Goal: Task Accomplishment & Management: Manage account settings

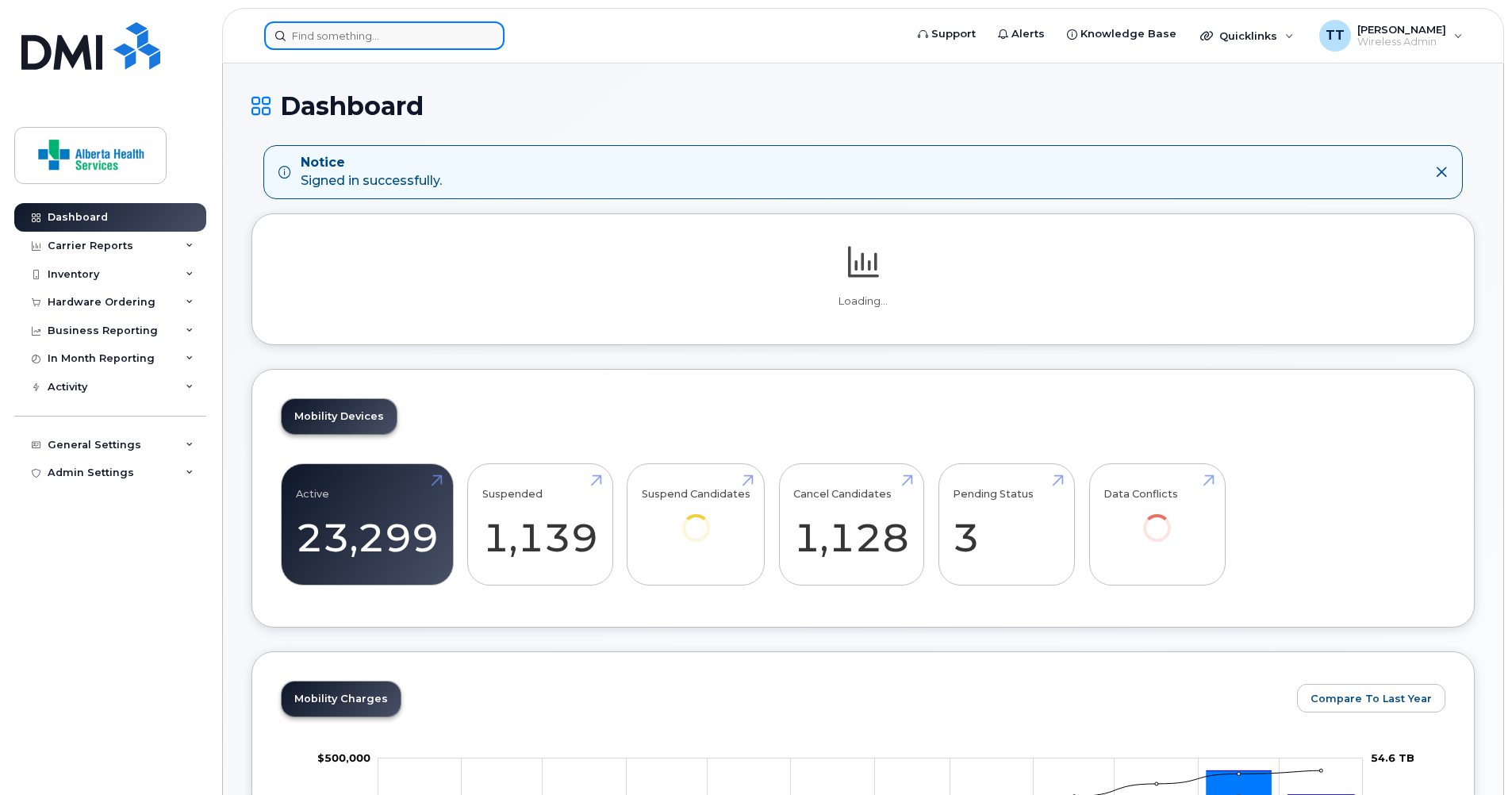
click at [345, 34] on input at bounding box center [384, 35] width 240 height 28
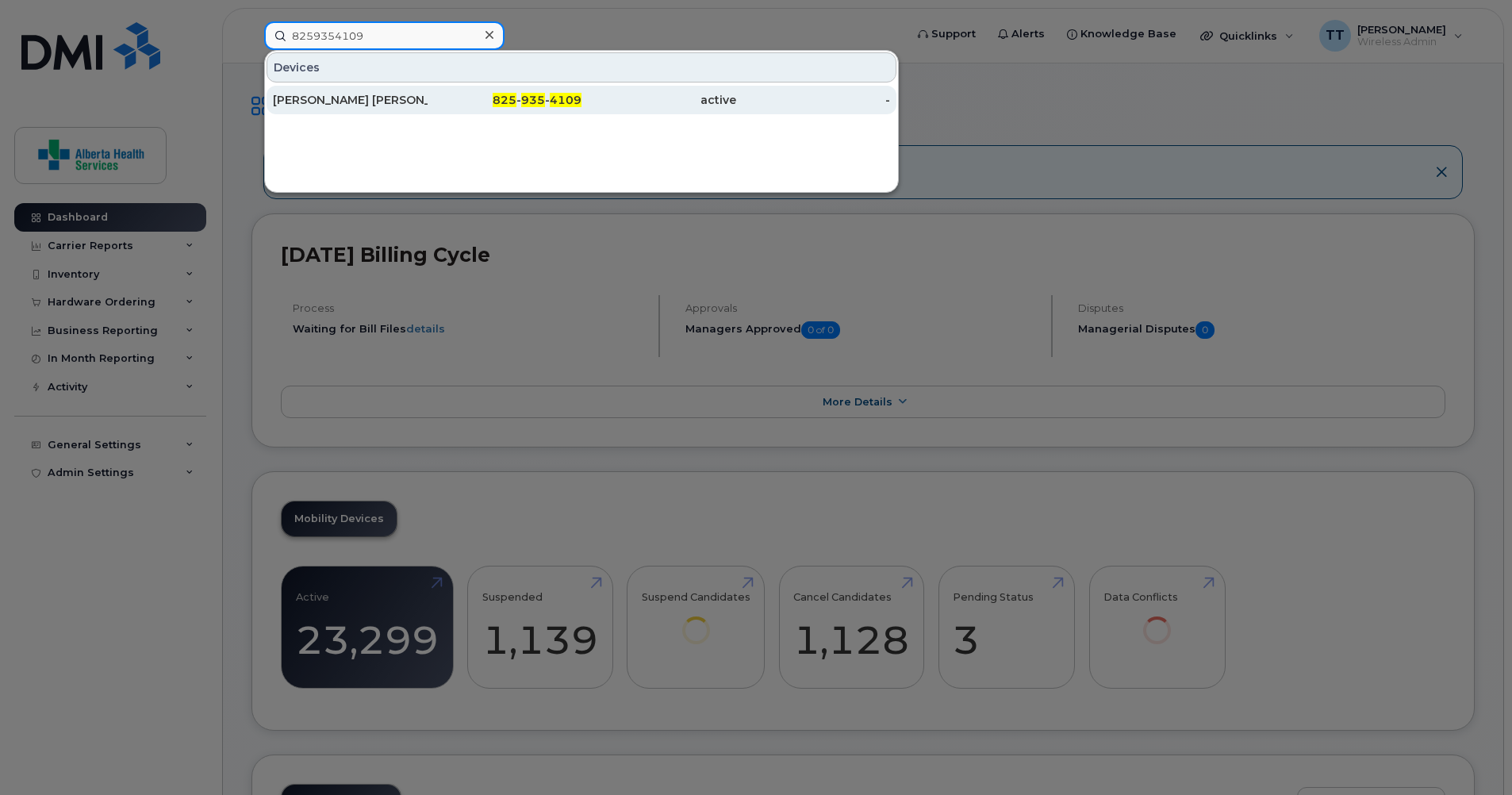
type input "8259354109"
click at [307, 102] on div "[PERSON_NAME] [PERSON_NAME]" at bounding box center [350, 100] width 155 height 16
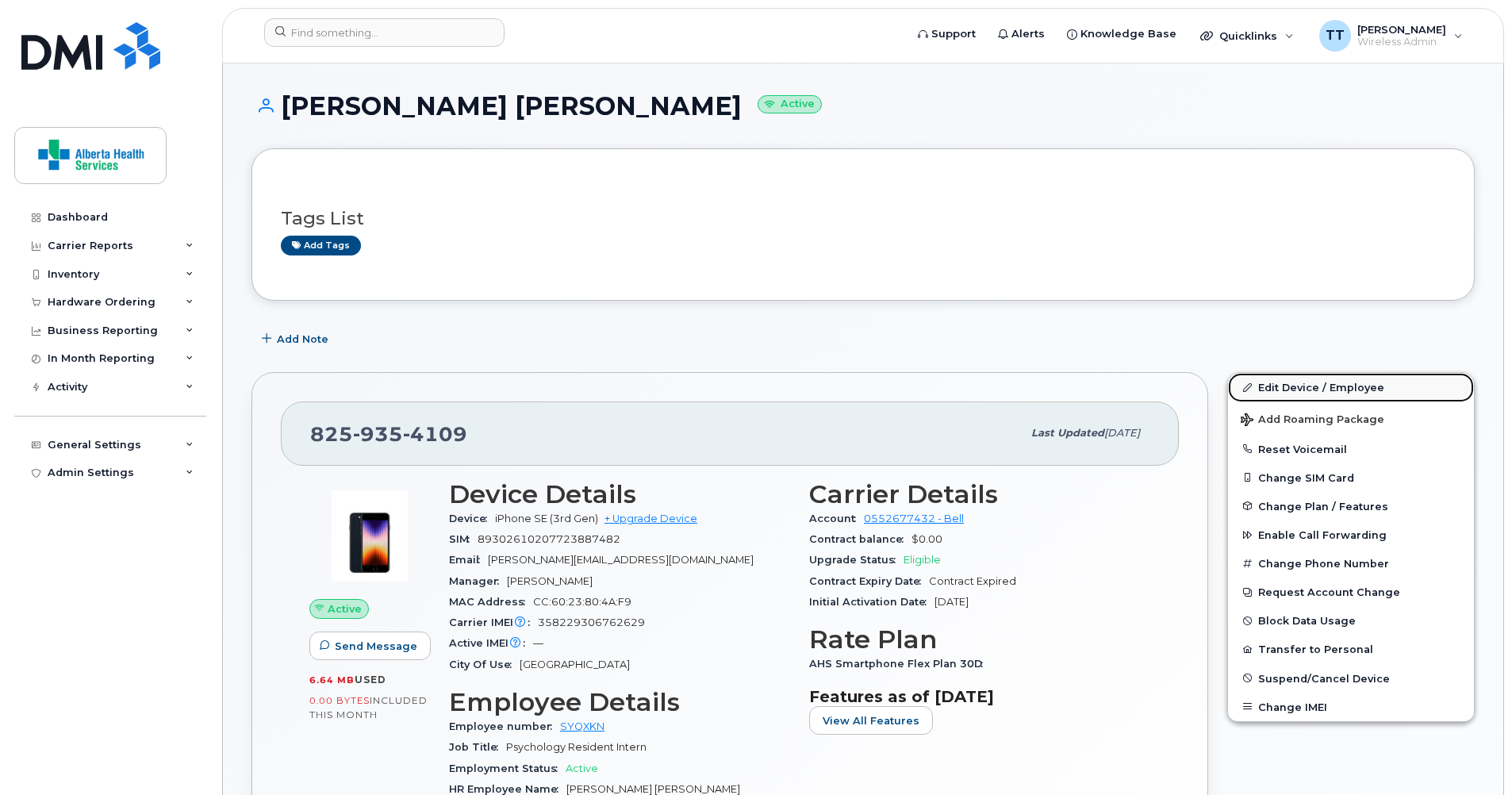
click at [1281, 393] on link "Edit Device / Employee" at bounding box center [1351, 387] width 246 height 28
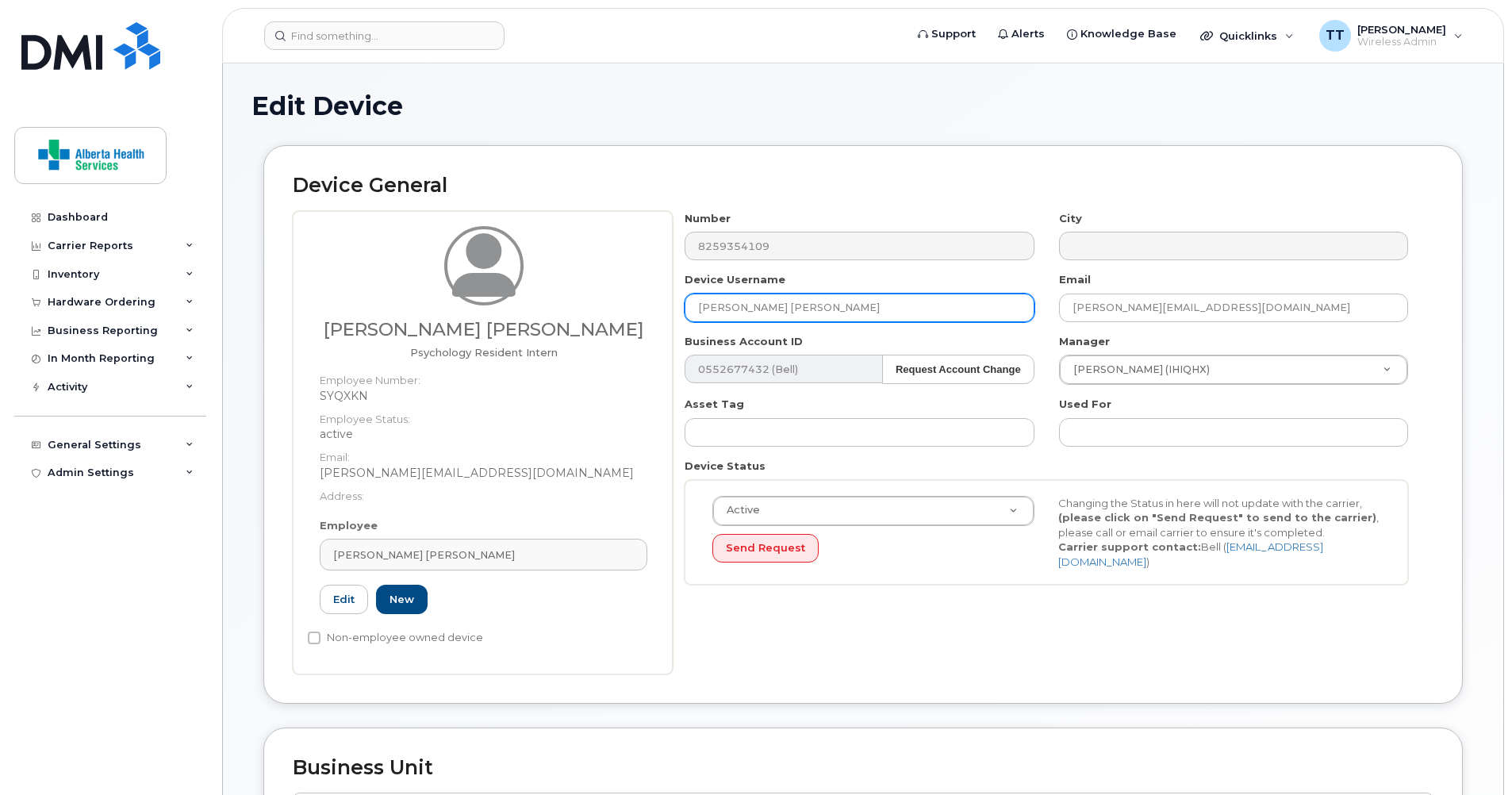
drag, startPoint x: 867, startPoint y: 310, endPoint x: 656, endPoint y: 290, distance: 211.9
click at [664, 299] on div "Jane Harder Smith Psychology Resident Intern Employee Number: SYQXKN Employee S…" at bounding box center [863, 443] width 1141 height 463
type input "Debra Torok"
drag, startPoint x: 1351, startPoint y: 307, endPoint x: 951, endPoint y: 319, distance: 400.2
click at [953, 319] on div "Number 8259354109 City Device Username Debra Torok Email Jane.HarderSmith@alber…" at bounding box center [1046, 404] width 748 height 387
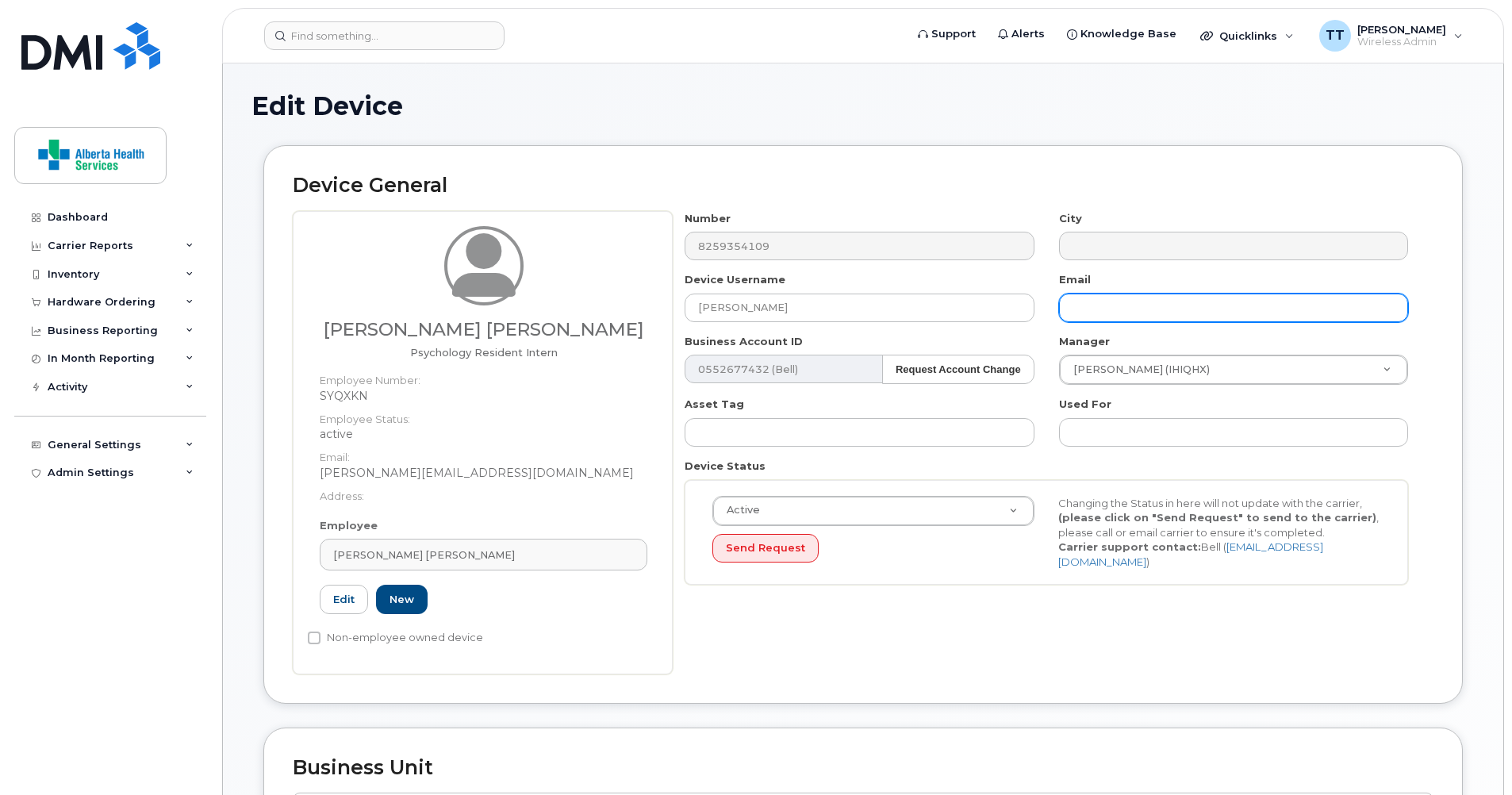
click at [1129, 313] on input "text" at bounding box center [1233, 307] width 349 height 28
paste input "Debra.Torok@albertahealthservices.ca"
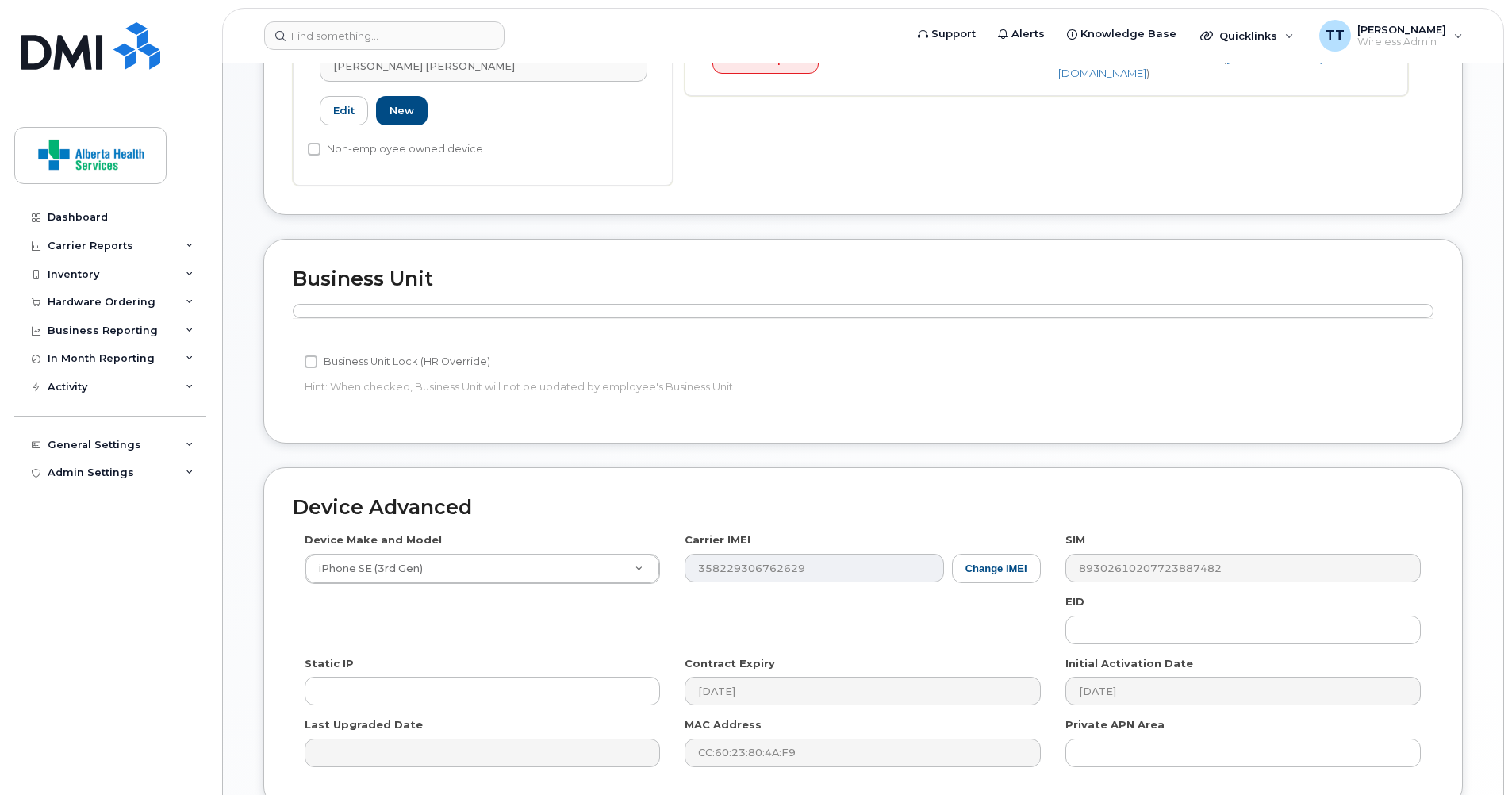
scroll to position [635, 0]
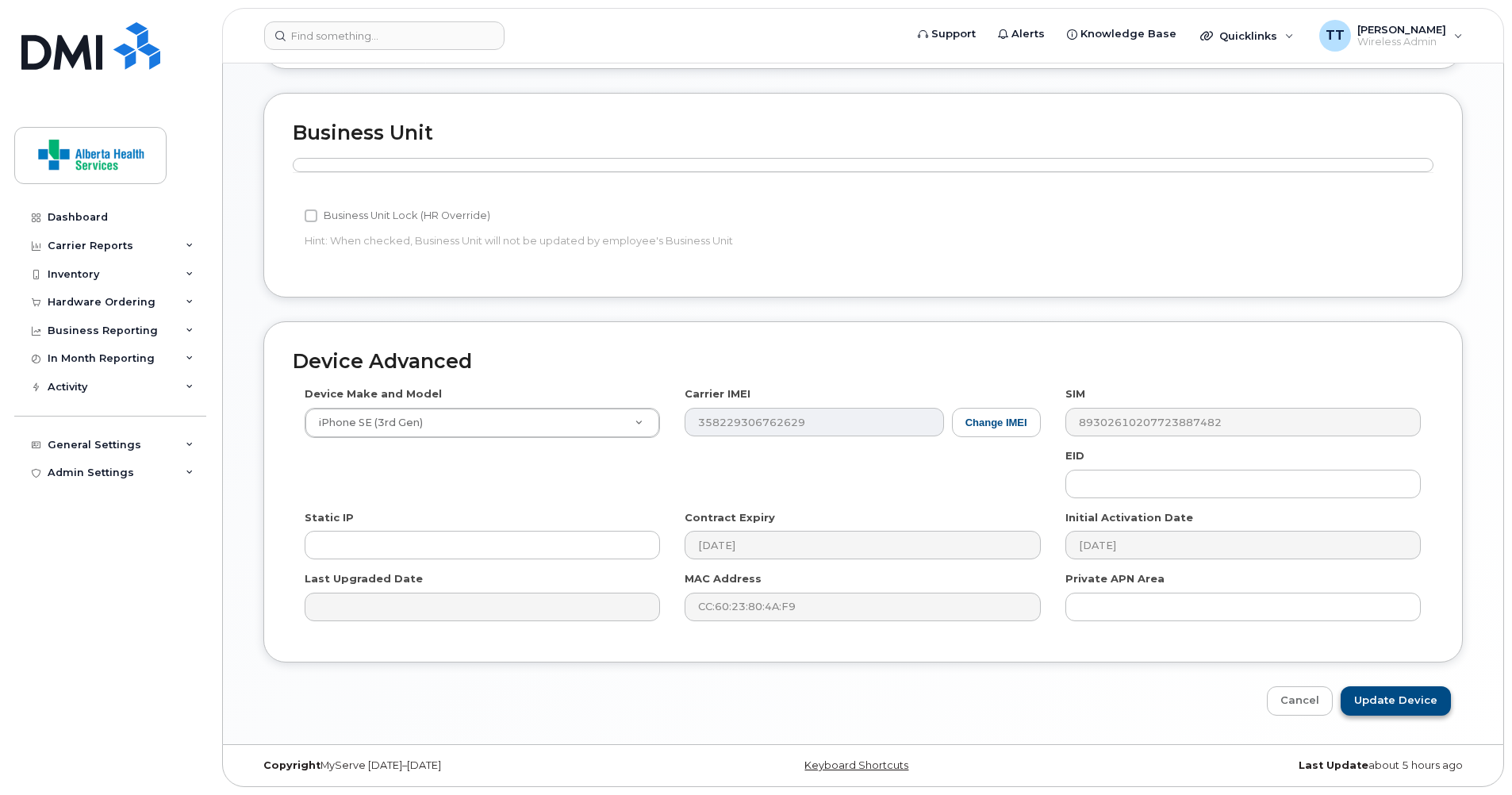
type input "Debra.Torok@albertahealthservices.ca"
click at [1389, 691] on input "Update Device" at bounding box center [1396, 701] width 110 height 29
type input "Saving..."
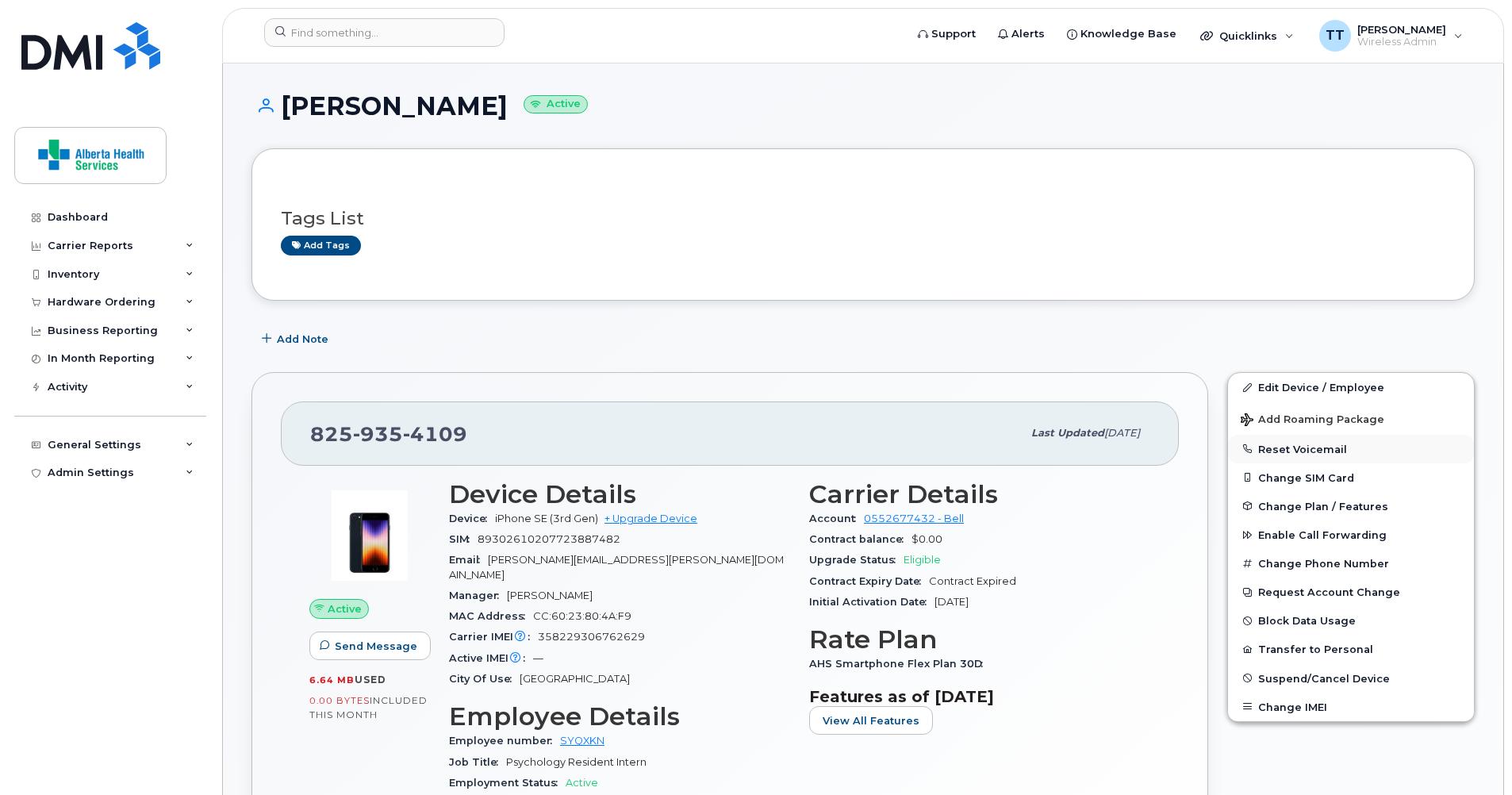
click at [1280, 450] on button "Reset Voicemail" at bounding box center [1351, 449] width 246 height 28
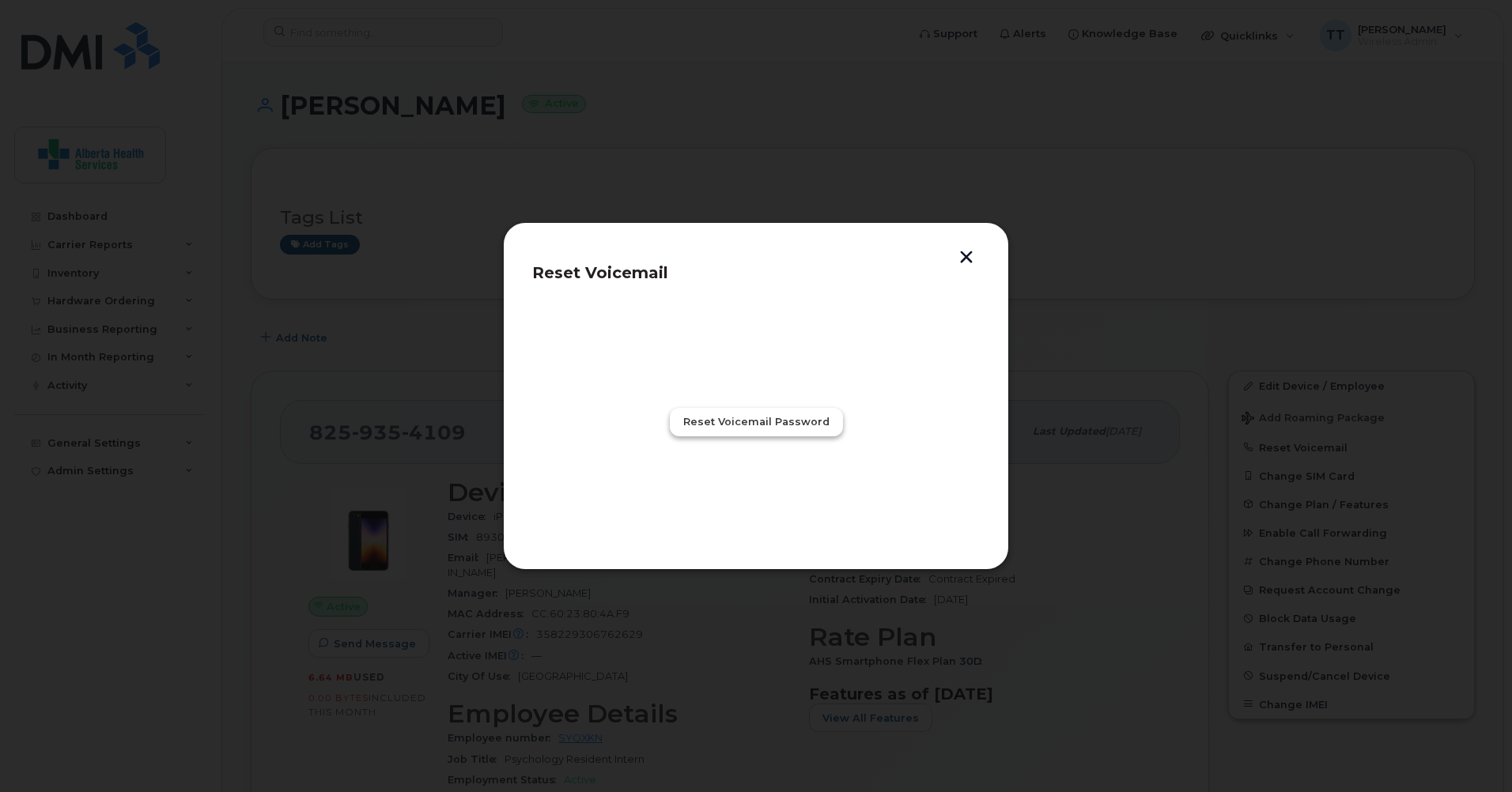
click at [771, 425] on span "Reset Voicemail Password" at bounding box center [756, 422] width 146 height 15
click at [751, 487] on span "Close" at bounding box center [755, 492] width 32 height 15
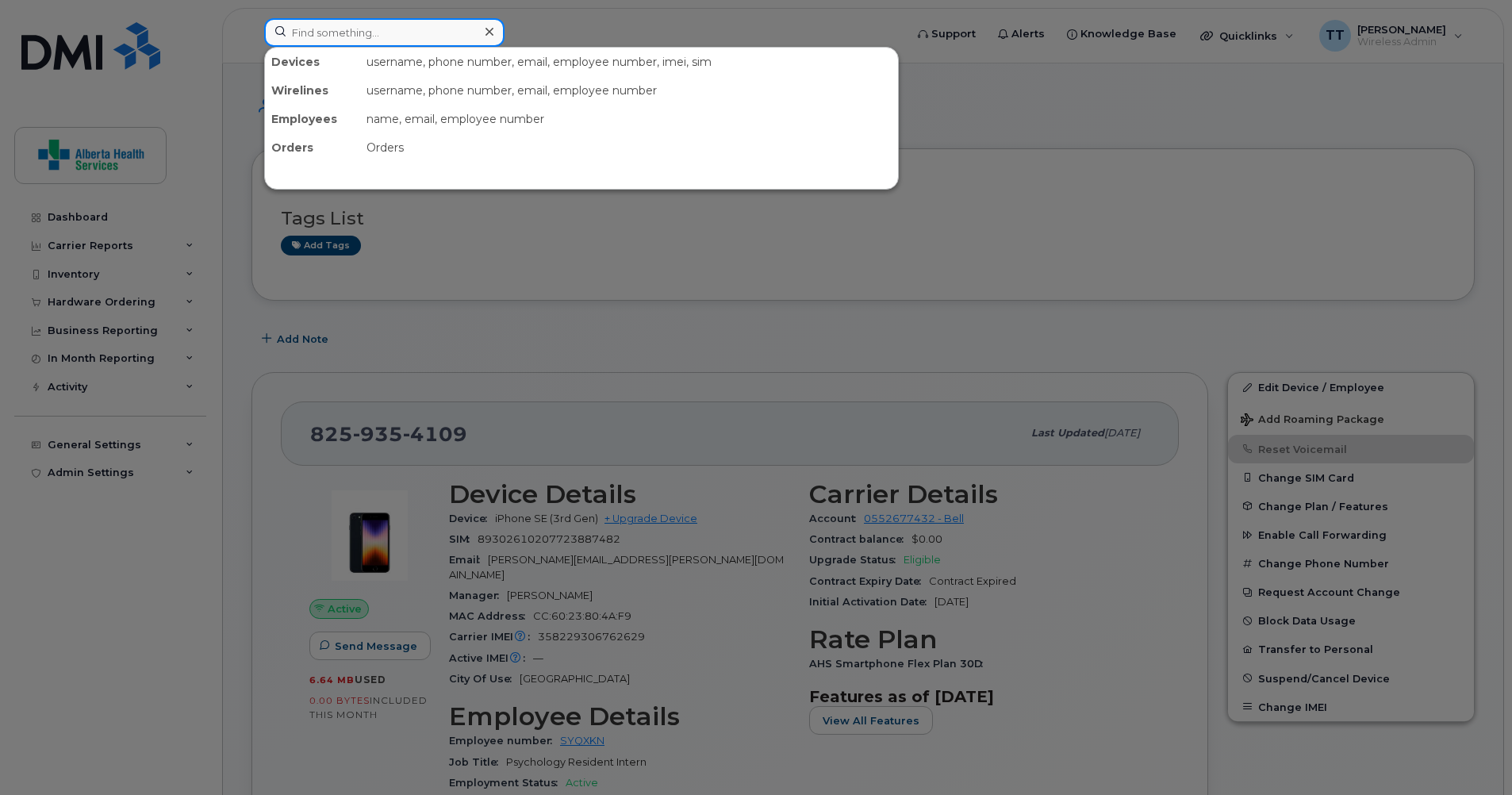
click at [405, 37] on input at bounding box center [384, 32] width 240 height 28
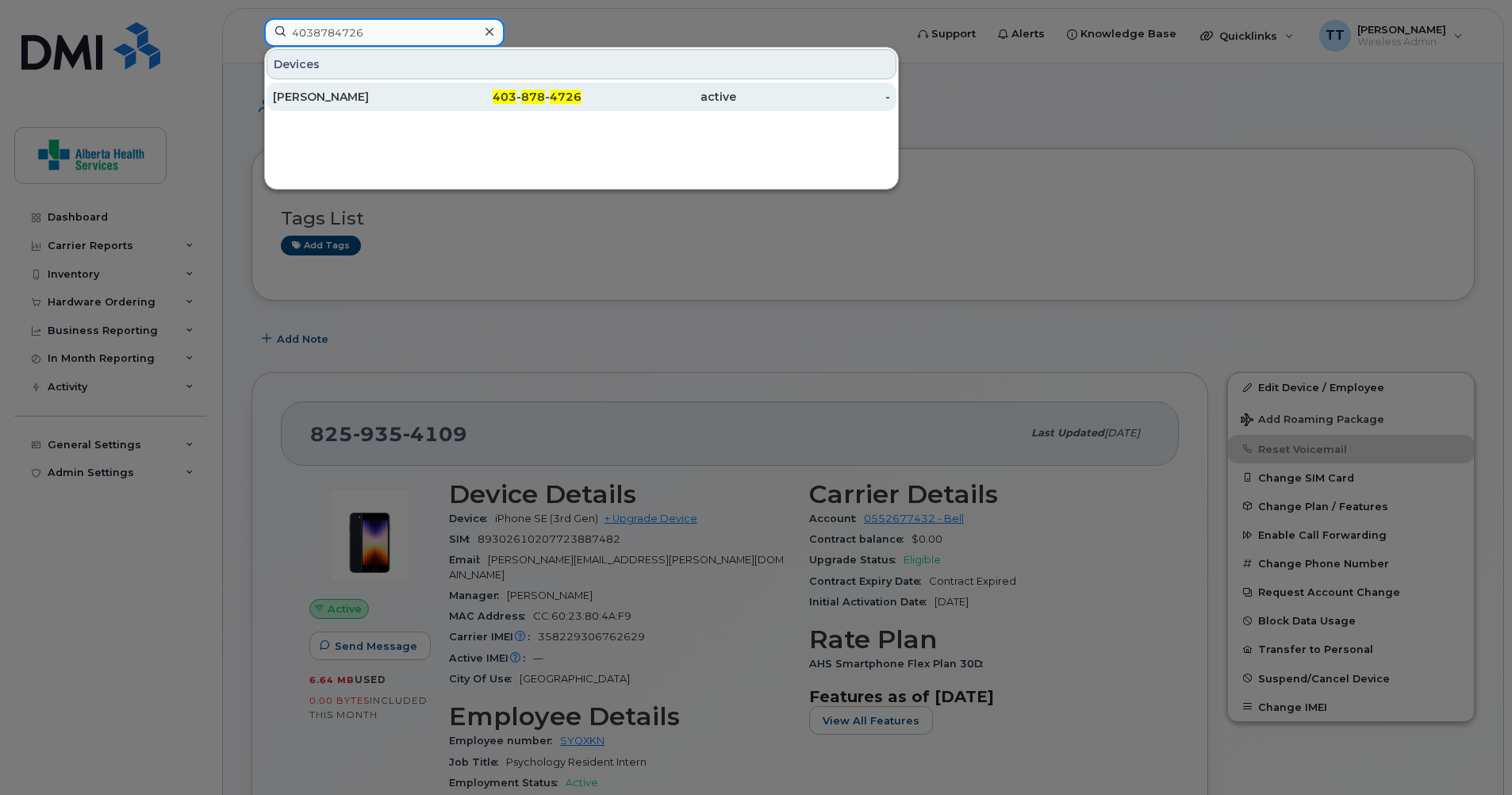
type input "4038784726"
click at [284, 101] on div "Jessica Edwards" at bounding box center [350, 96] width 155 height 16
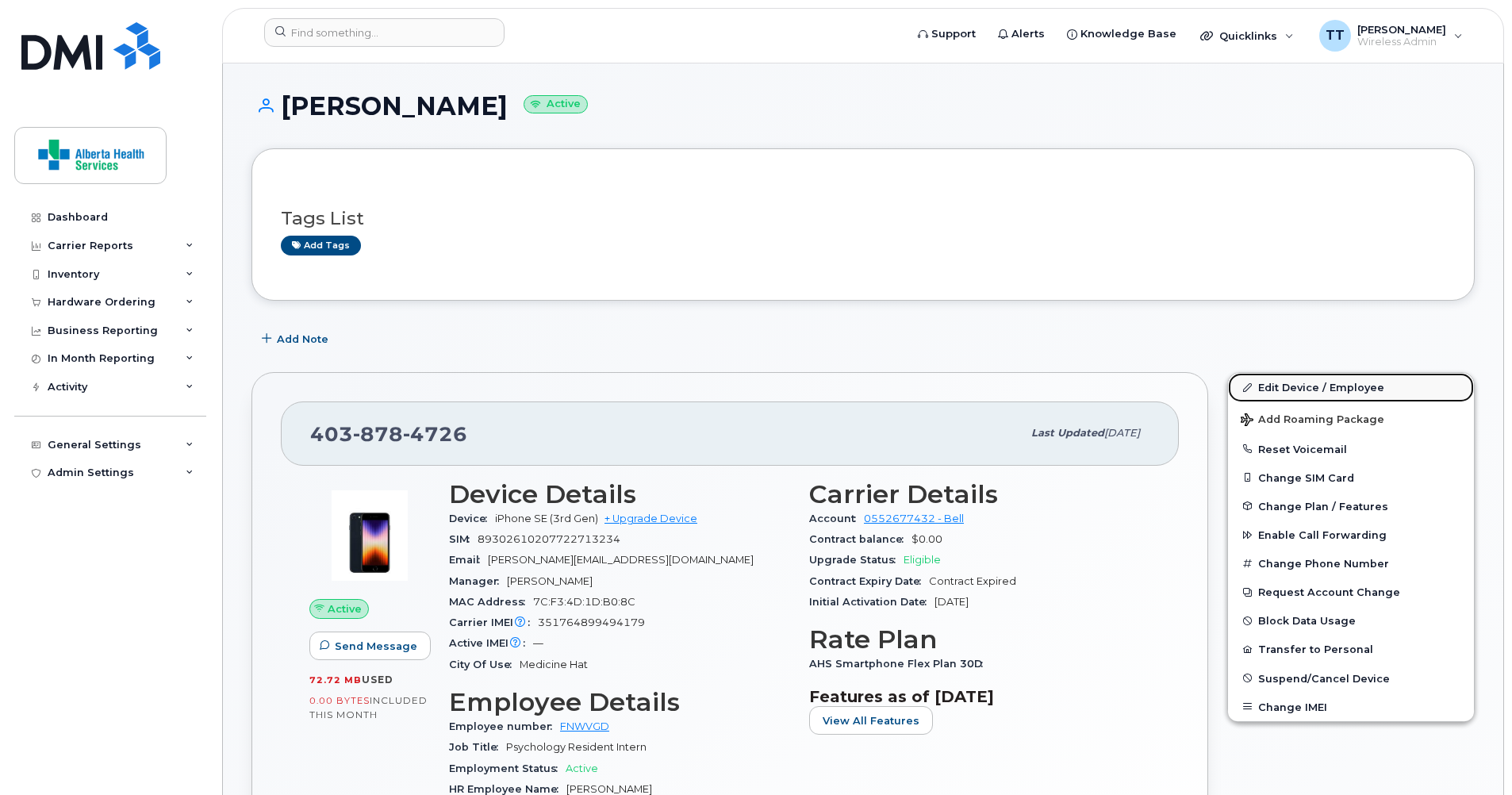
click at [1292, 389] on link "Edit Device / Employee" at bounding box center [1351, 387] width 246 height 28
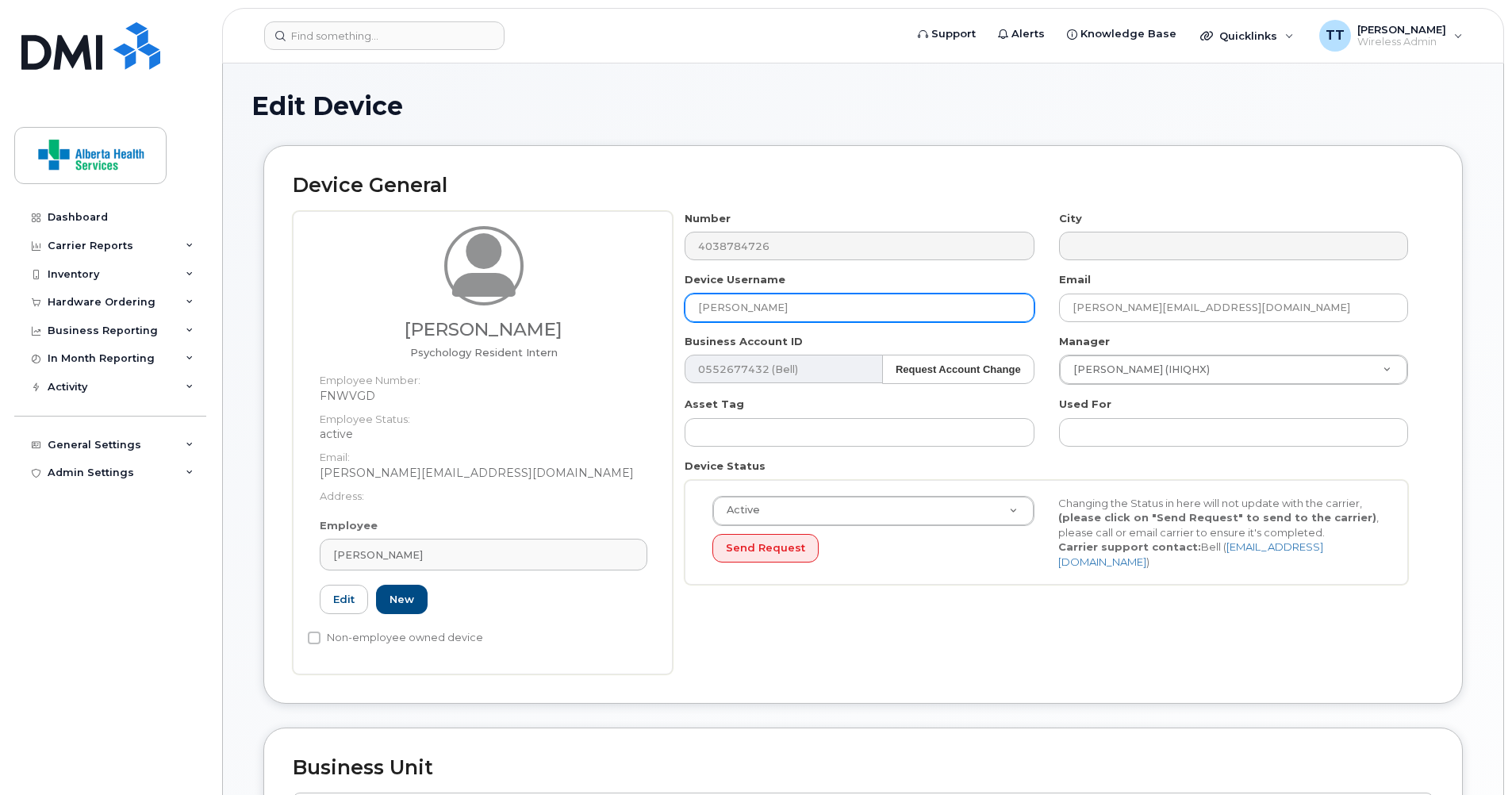
drag, startPoint x: 784, startPoint y: 304, endPoint x: 634, endPoint y: 308, distance: 150.1
click at [634, 308] on div "Jessica Edwards Psychology Resident Intern Employee Number: FNWVGD Employee Sta…" at bounding box center [863, 443] width 1141 height 463
type input "Rachel Eirich"
drag, startPoint x: 1315, startPoint y: 301, endPoint x: 988, endPoint y: 309, distance: 327.1
click at [988, 309] on div "Number 4038784726 City Device Username Rachel Eirich Email Jessica.Edwards4@alb…" at bounding box center [1046, 404] width 748 height 387
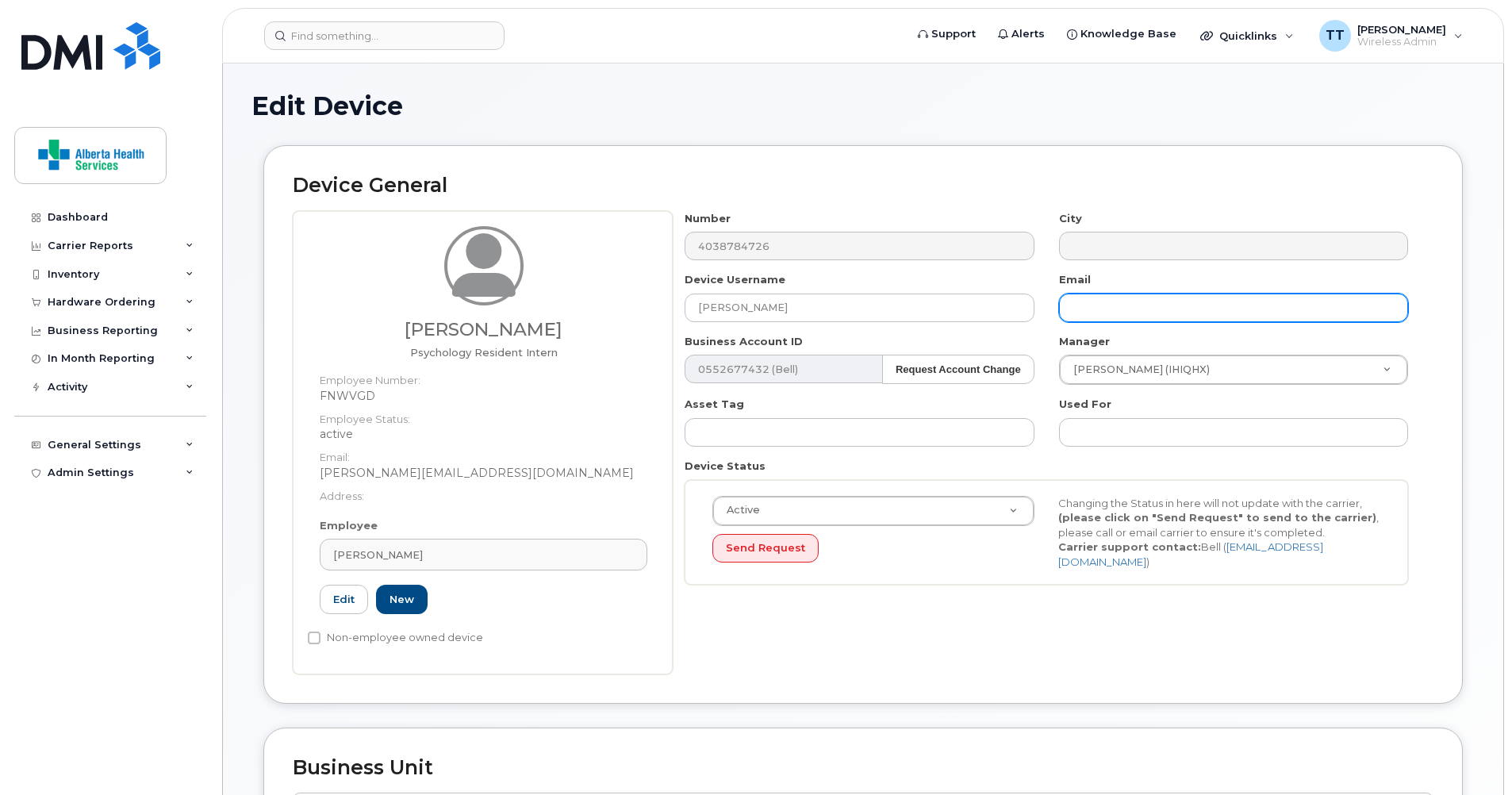
paste input "Rachel.Eirich@albertahealthservices.ca"
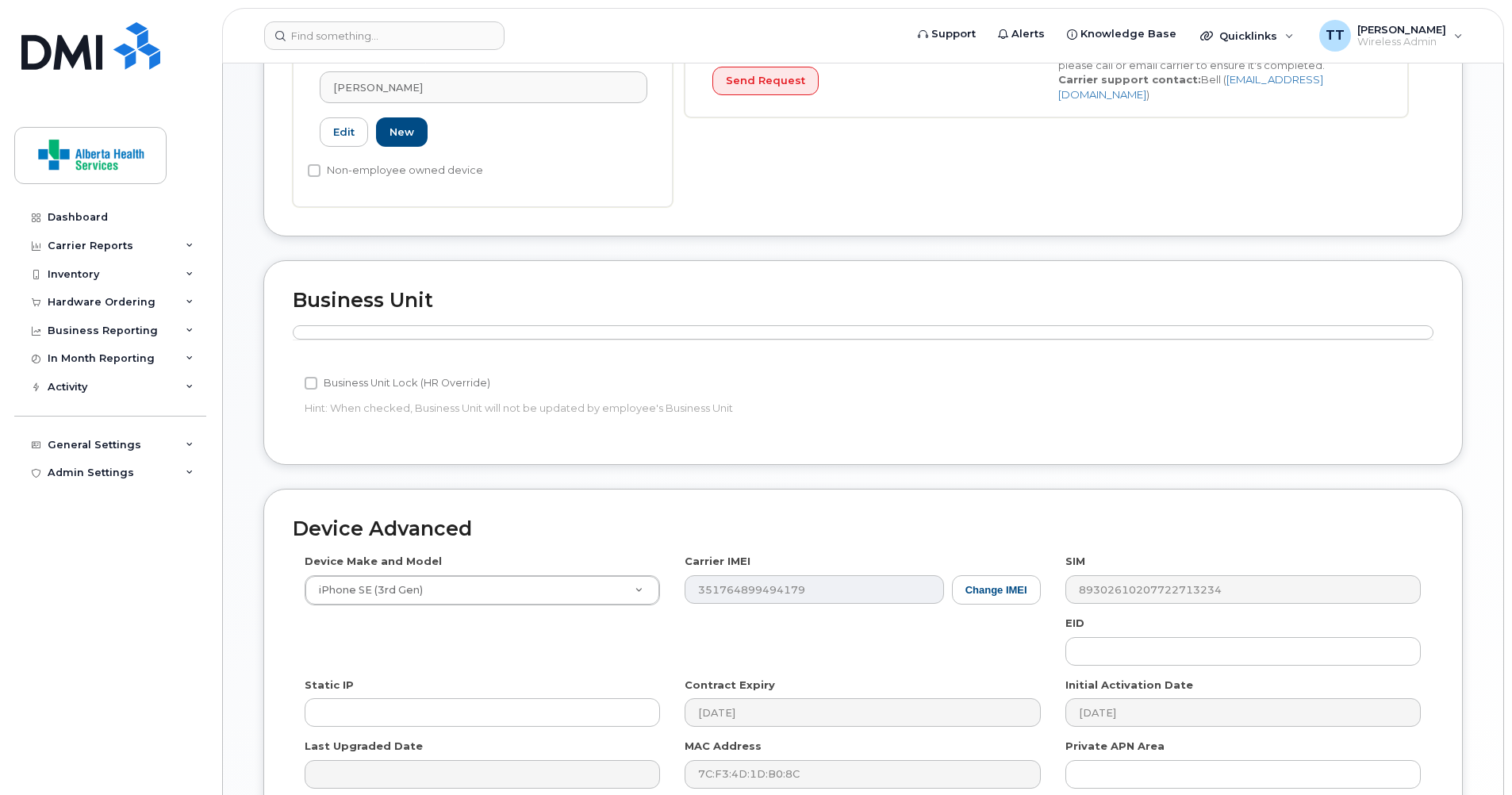
scroll to position [635, 0]
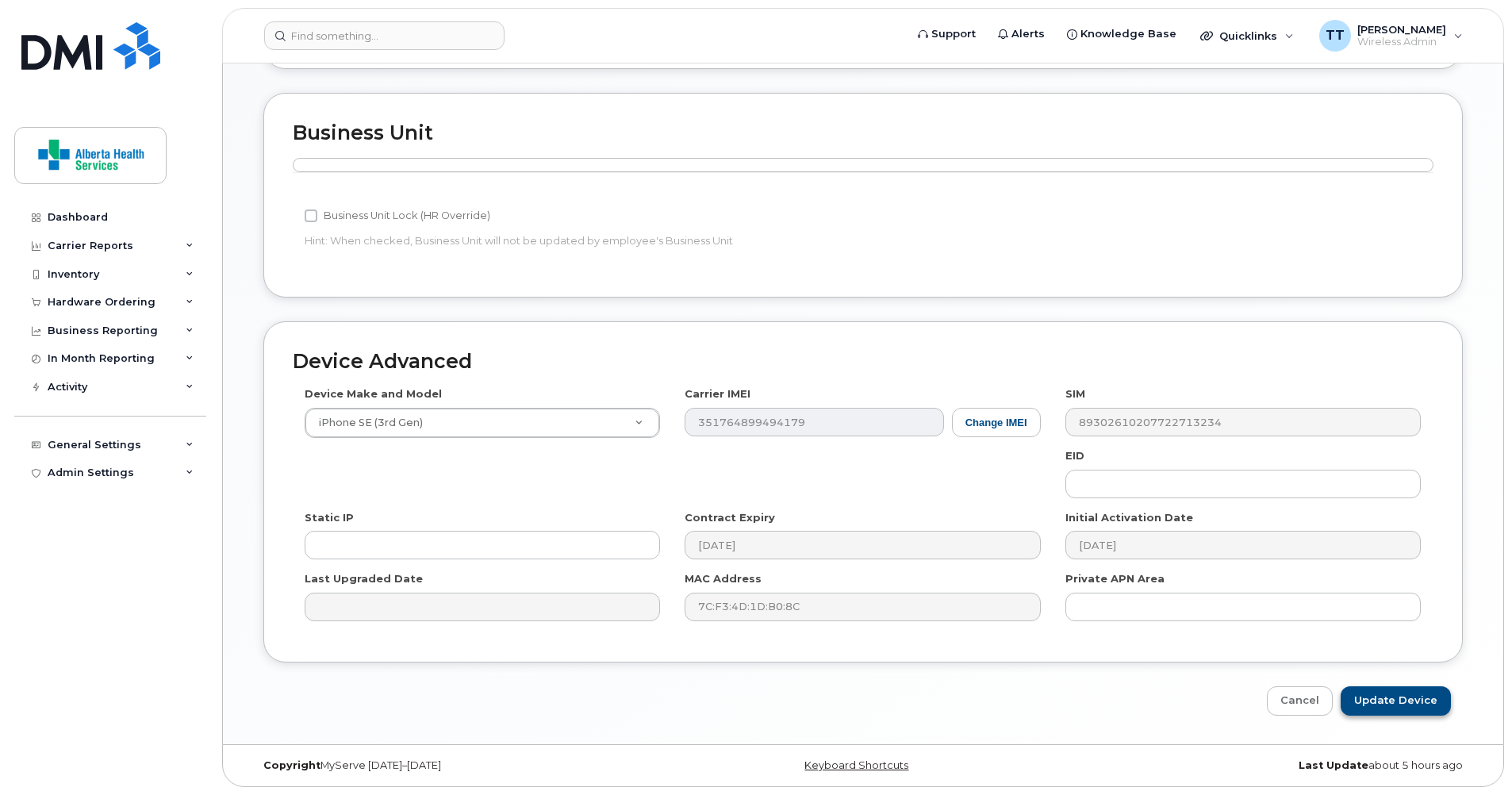
type input "Rachel.Eirich@albertahealthservices.ca"
click at [1376, 697] on input "Update Device" at bounding box center [1396, 701] width 110 height 29
type input "Saving..."
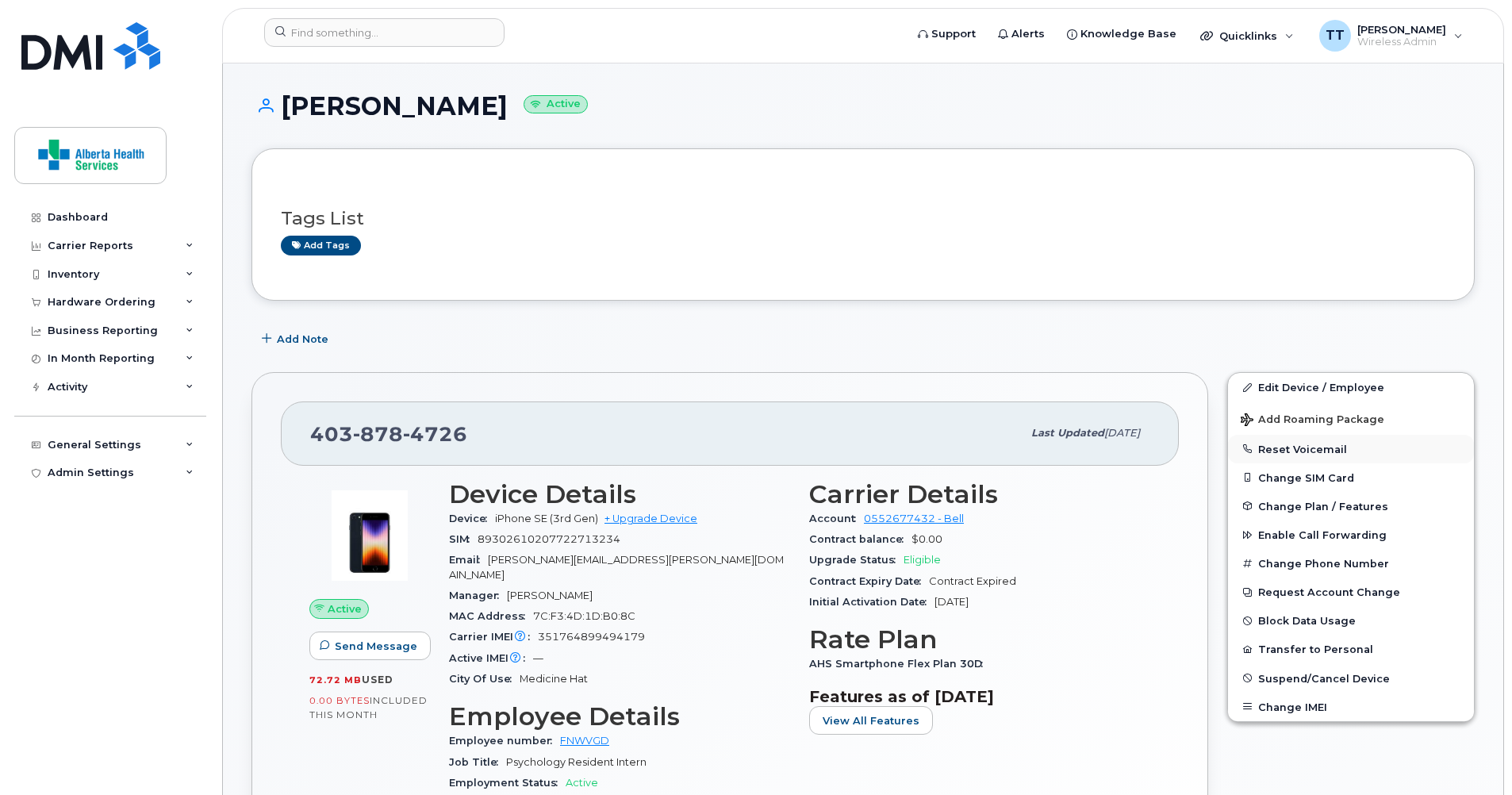
click at [1274, 444] on button "Reset Voicemail" at bounding box center [1351, 449] width 246 height 28
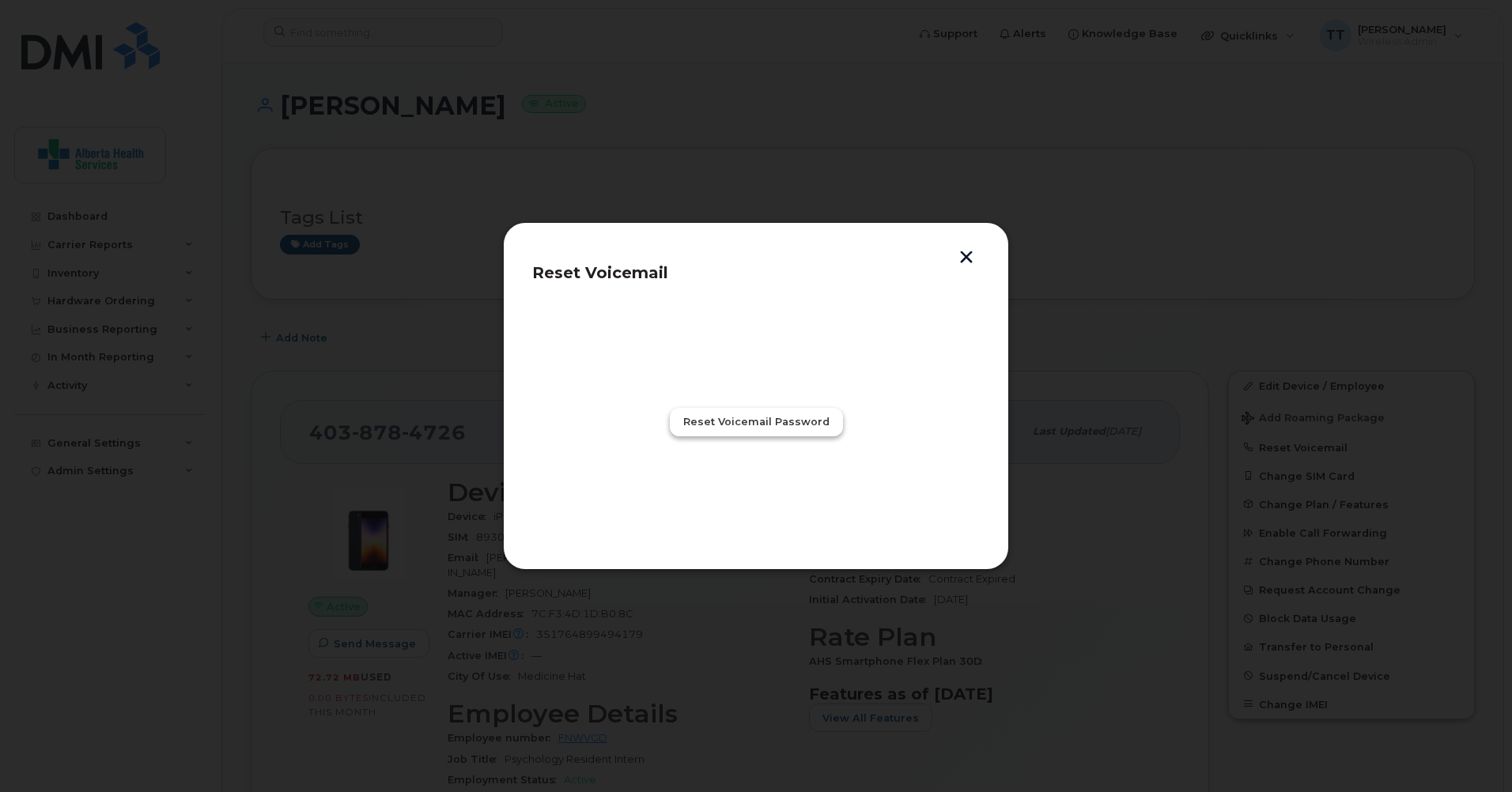
click at [800, 420] on span "Reset Voicemail Password" at bounding box center [756, 422] width 146 height 15
click at [752, 490] on span "Close" at bounding box center [755, 492] width 32 height 15
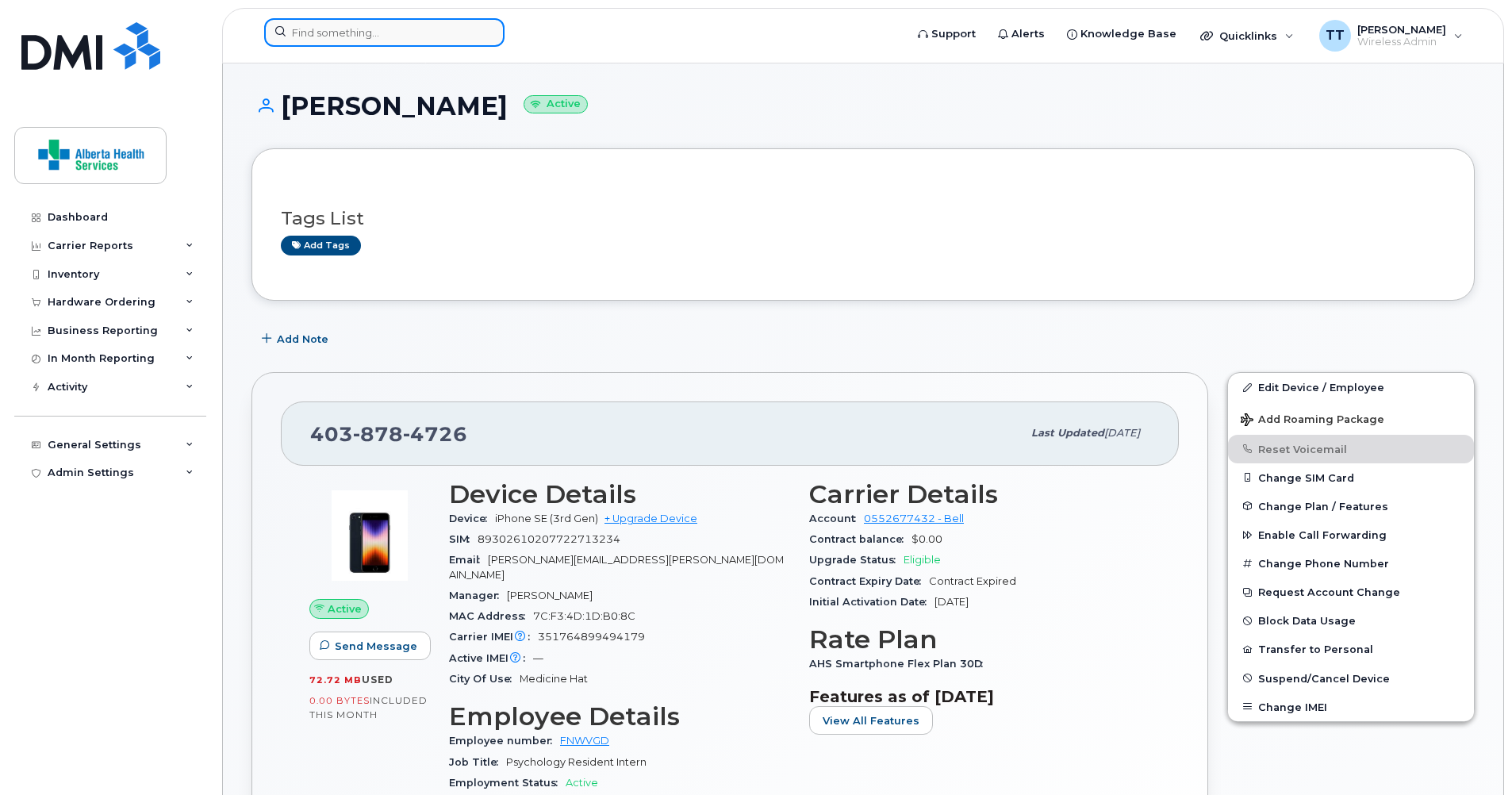
click at [447, 31] on input at bounding box center [384, 32] width 240 height 28
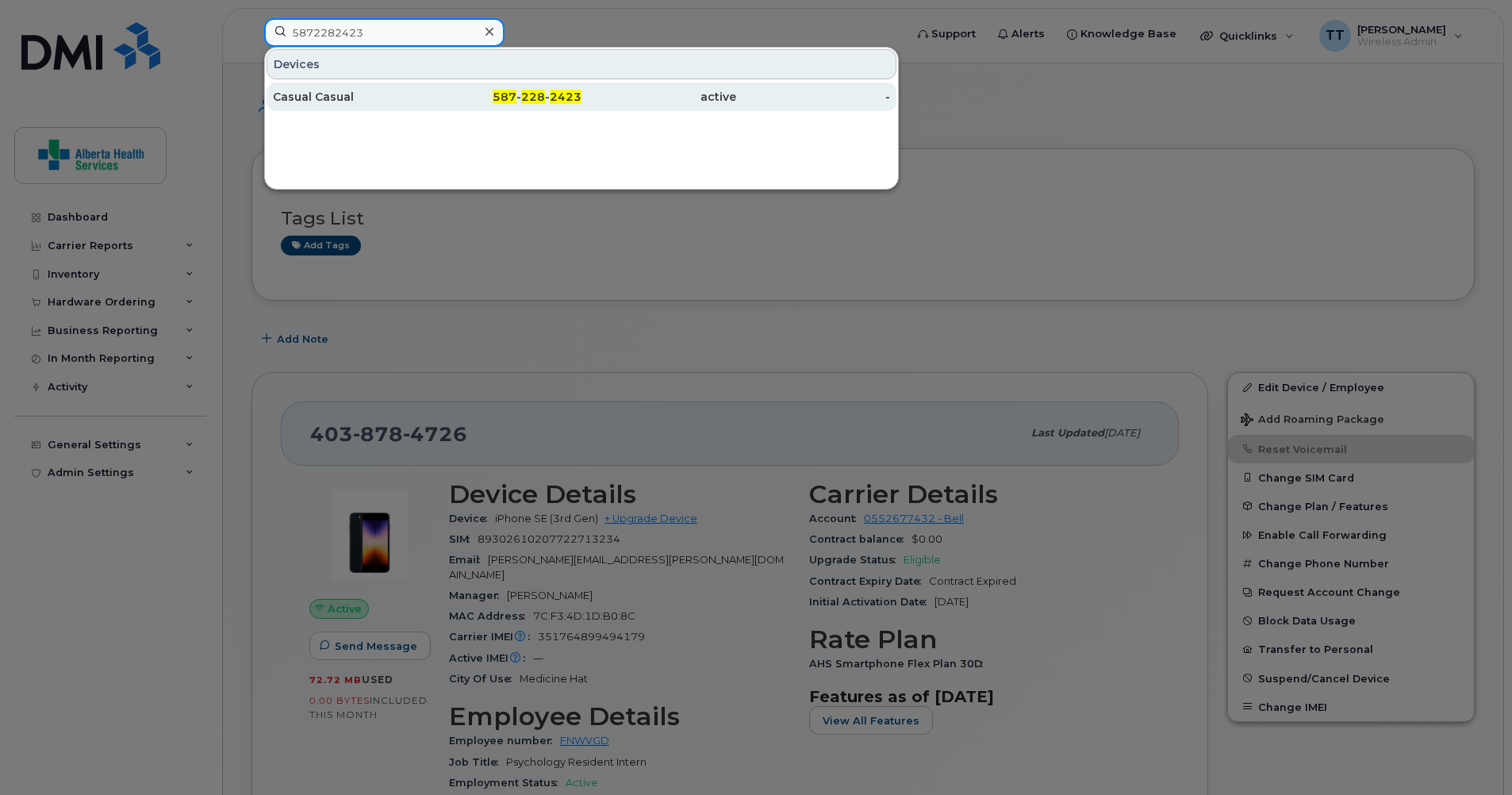
type input "5872282423"
click at [298, 101] on div "Casual Casual" at bounding box center [350, 96] width 155 height 16
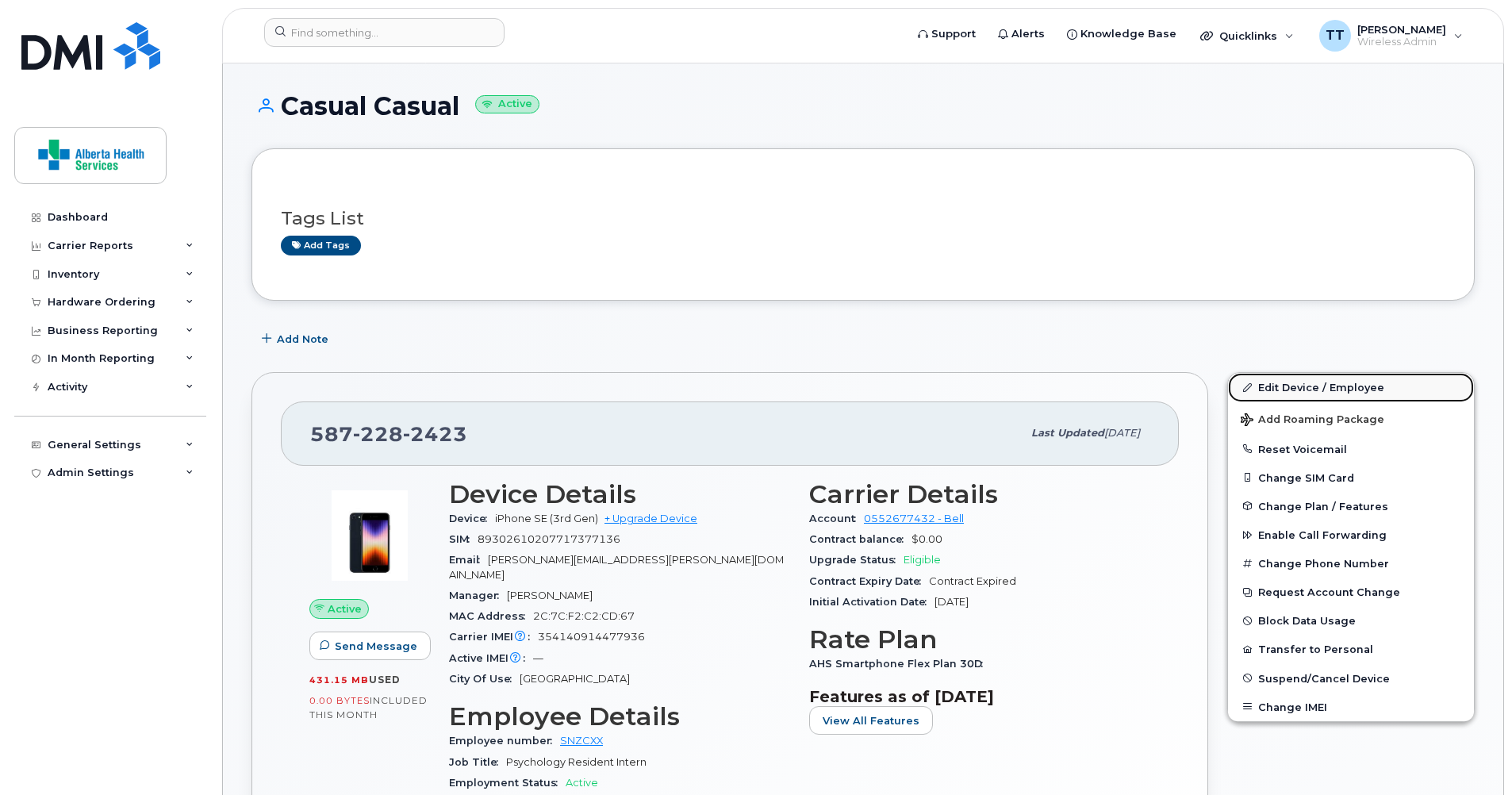
click at [1311, 379] on link "Edit Device / Employee" at bounding box center [1351, 387] width 246 height 28
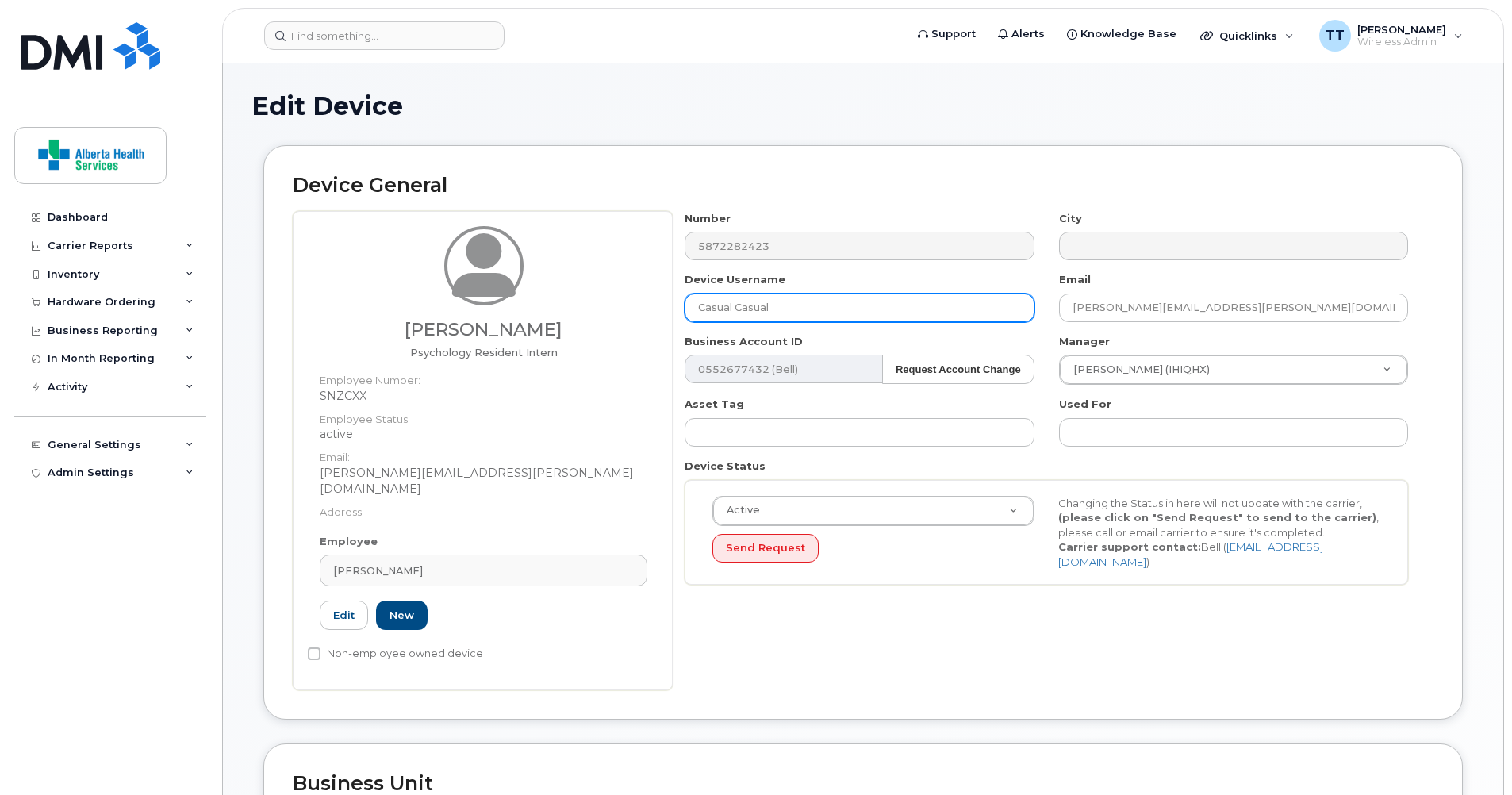
drag, startPoint x: 786, startPoint y: 304, endPoint x: 624, endPoint y: 310, distance: 162.1
click at [624, 310] on div "[PERSON_NAME] Psychology Resident [DEMOGRAPHIC_DATA] Employee Number: SNZCXX Em…" at bounding box center [863, 450] width 1141 height 480
type input "[PERSON_NAME]"
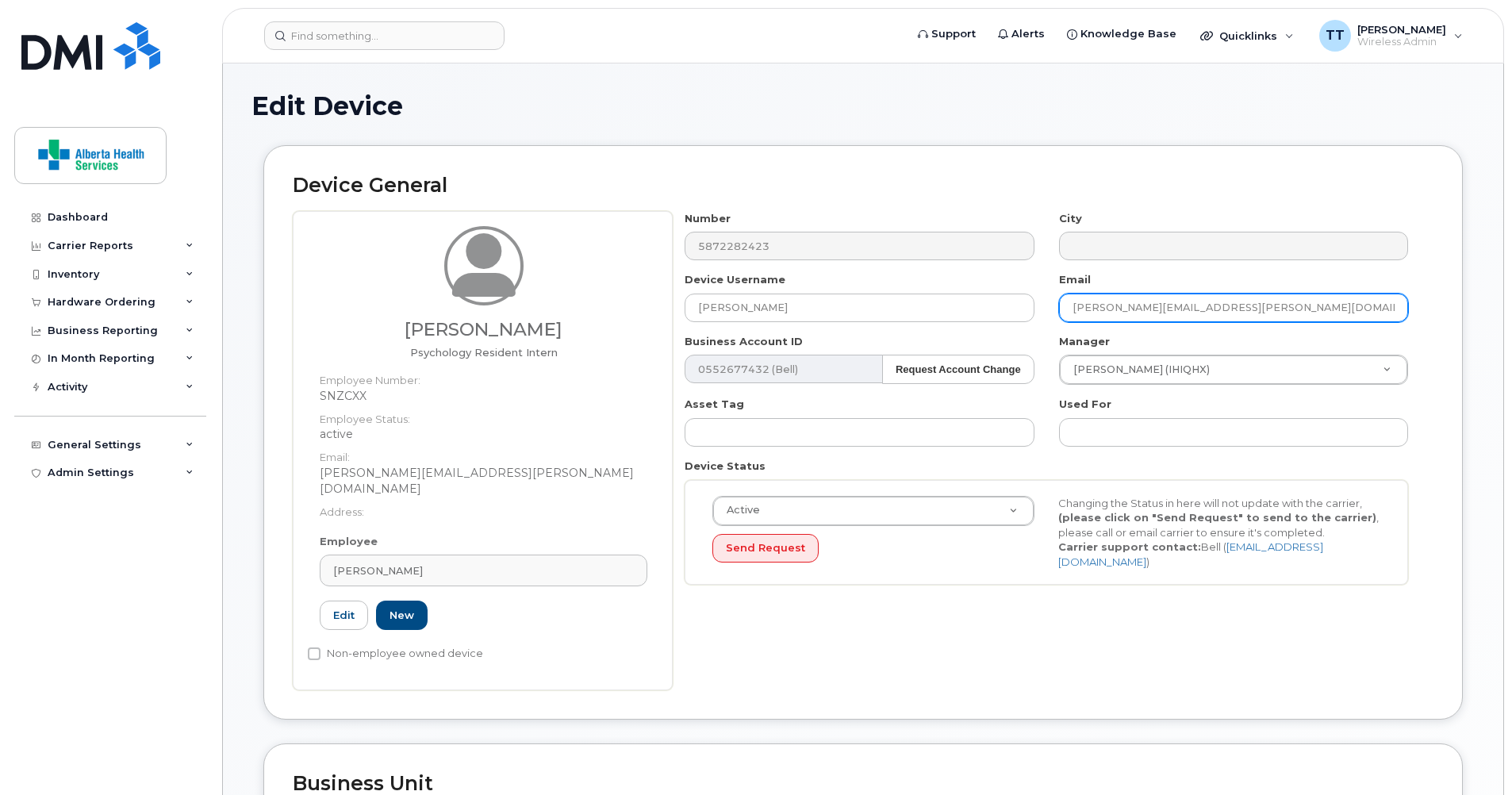
drag, startPoint x: 1317, startPoint y: 315, endPoint x: 1020, endPoint y: 332, distance: 297.5
click at [1023, 331] on div "Number 5872282423 City Device Username [PERSON_NAME] Email [PERSON_NAME][EMAIL_…" at bounding box center [1046, 404] width 748 height 387
paste input "[PERSON_NAME][EMAIL_ADDRESS][PERSON_NAME][DOMAIN_NAME]"
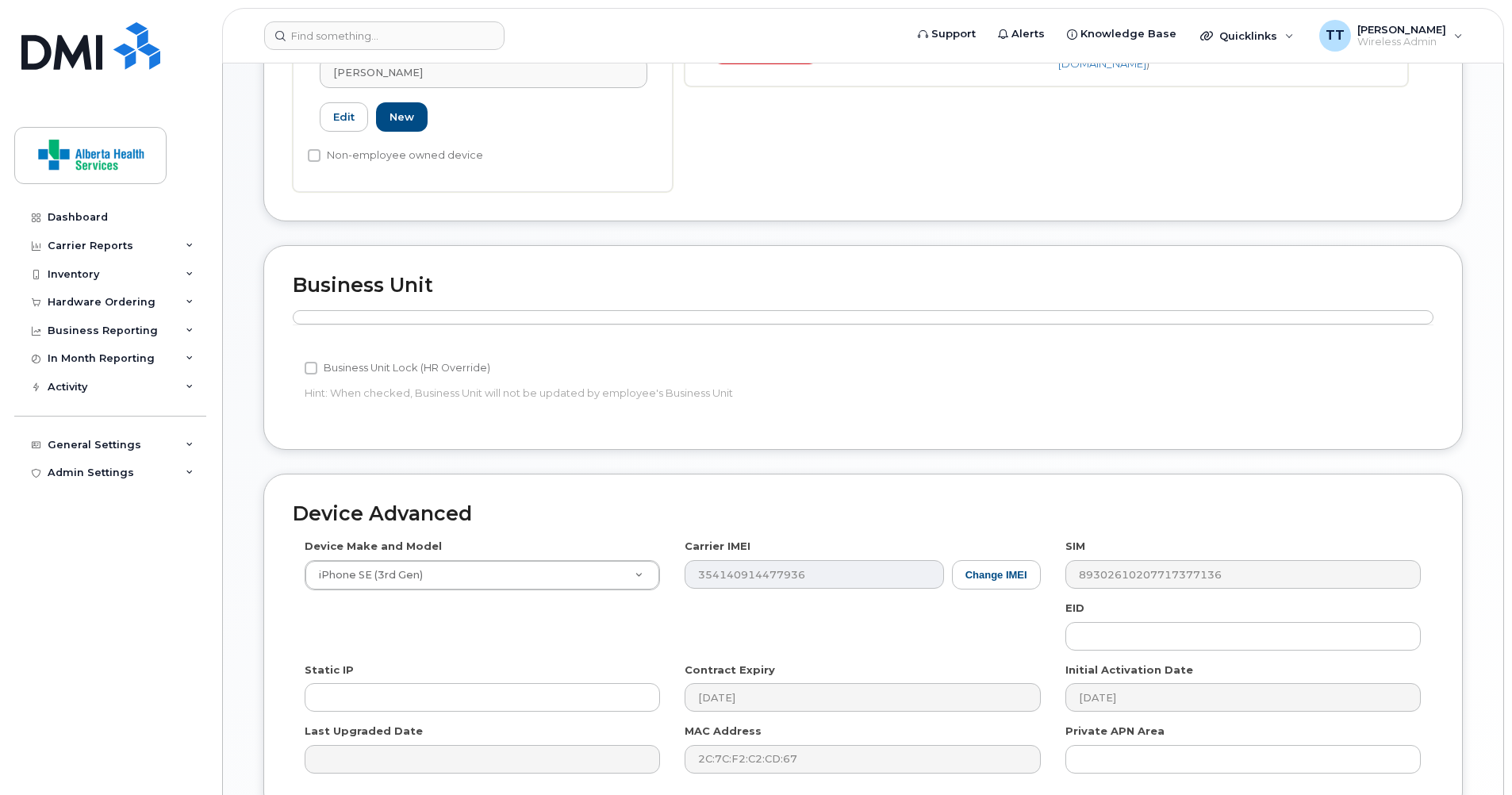
scroll to position [635, 0]
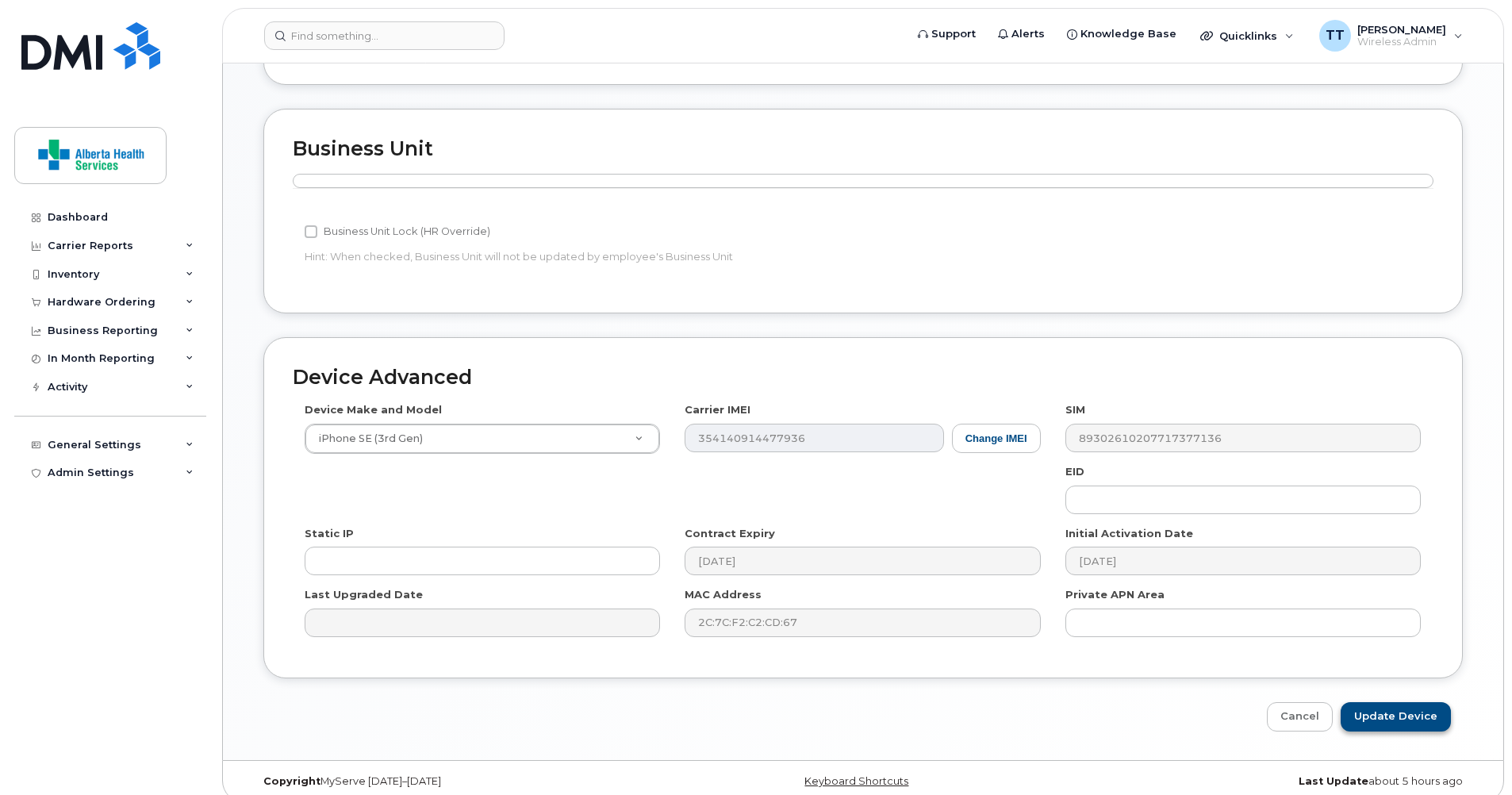
type input "[PERSON_NAME][EMAIL_ADDRESS][PERSON_NAME][DOMAIN_NAME]"
click at [1383, 702] on input "Update Device" at bounding box center [1396, 717] width 110 height 29
type input "Saving..."
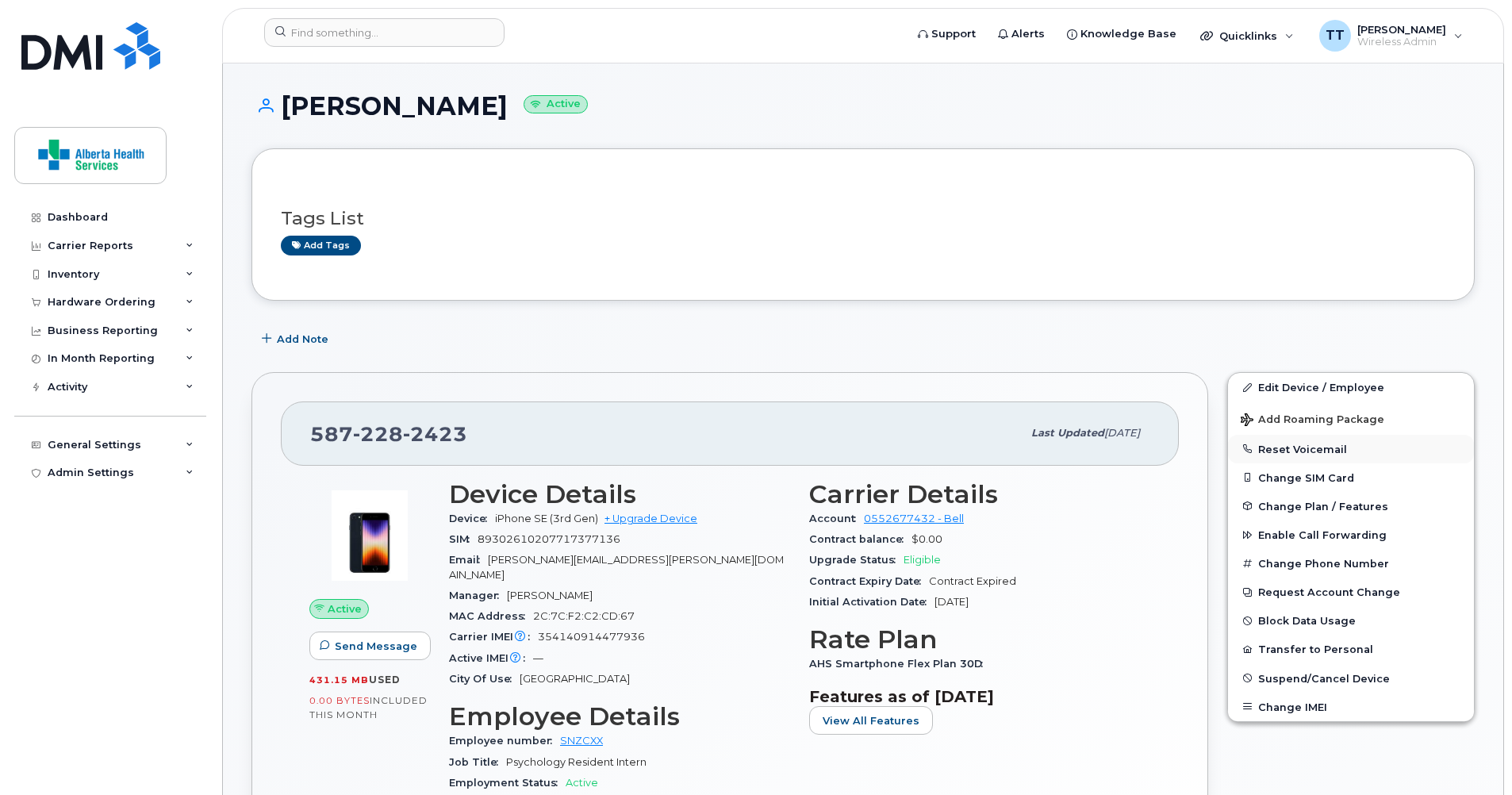
click at [1288, 449] on button "Reset Voicemail" at bounding box center [1351, 449] width 246 height 28
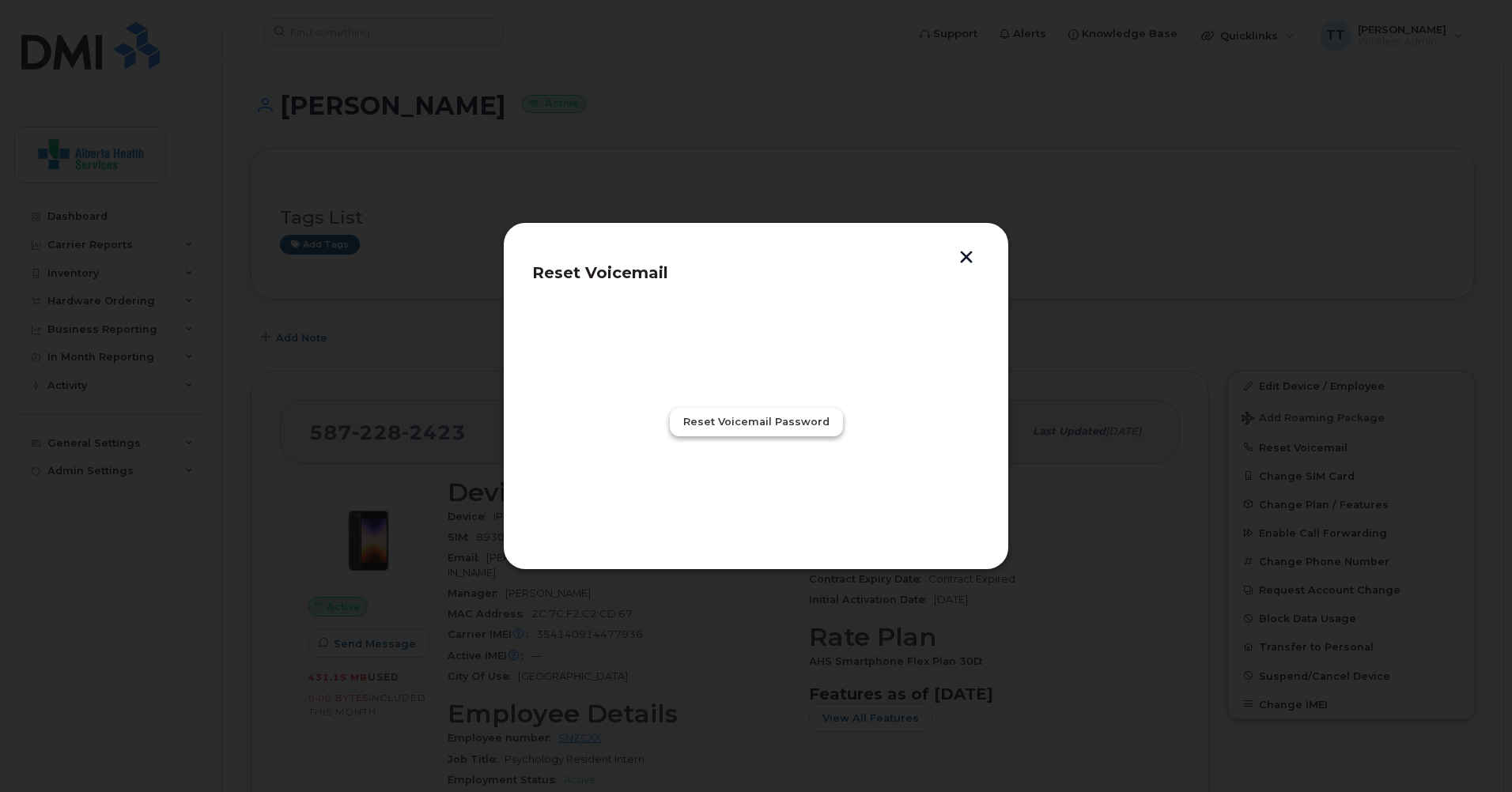
click at [787, 430] on button "Reset Voicemail Password" at bounding box center [756, 421] width 173 height 28
click at [759, 496] on span "Close" at bounding box center [755, 492] width 32 height 15
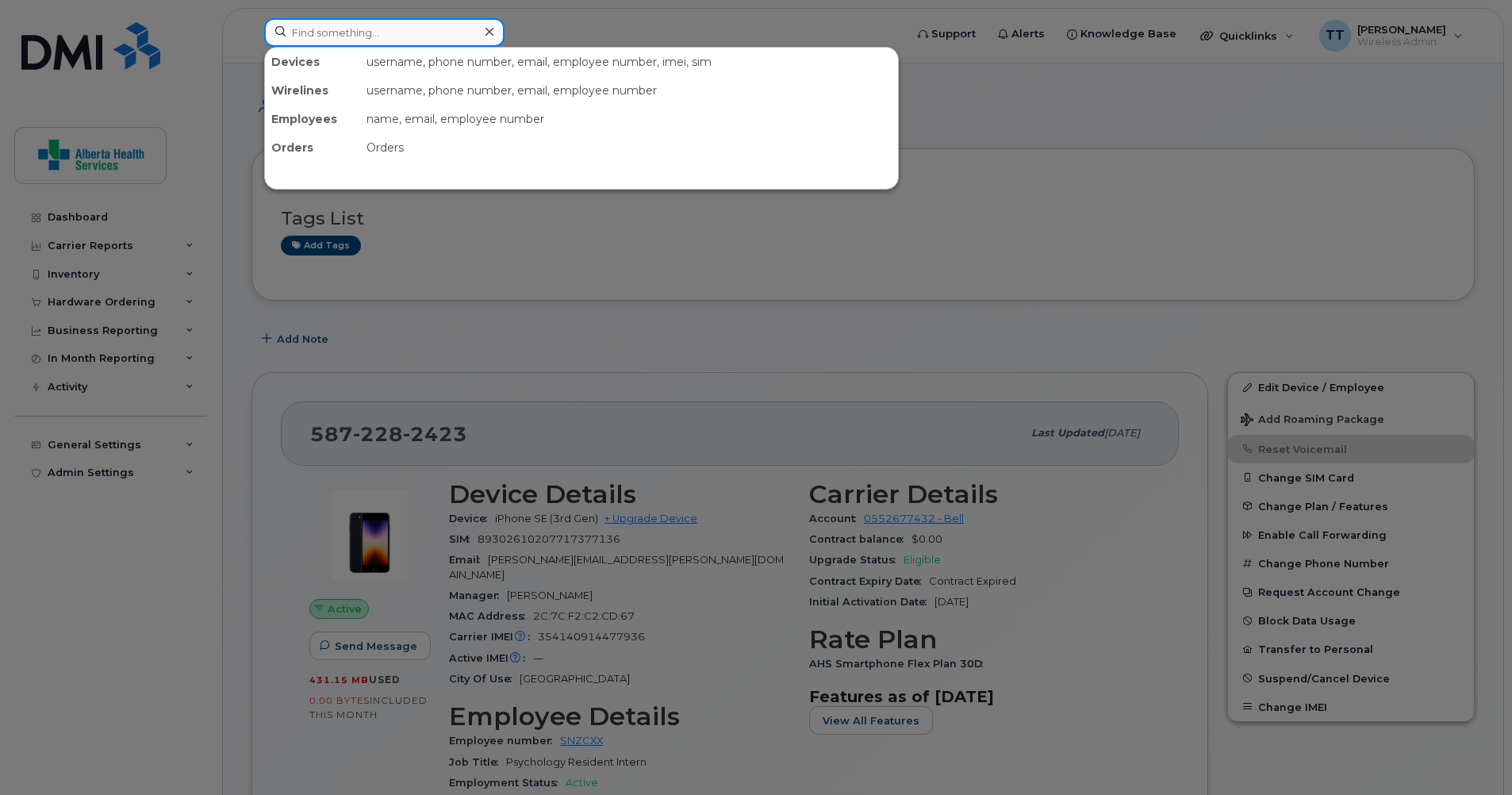
click at [421, 34] on input at bounding box center [384, 32] width 240 height 28
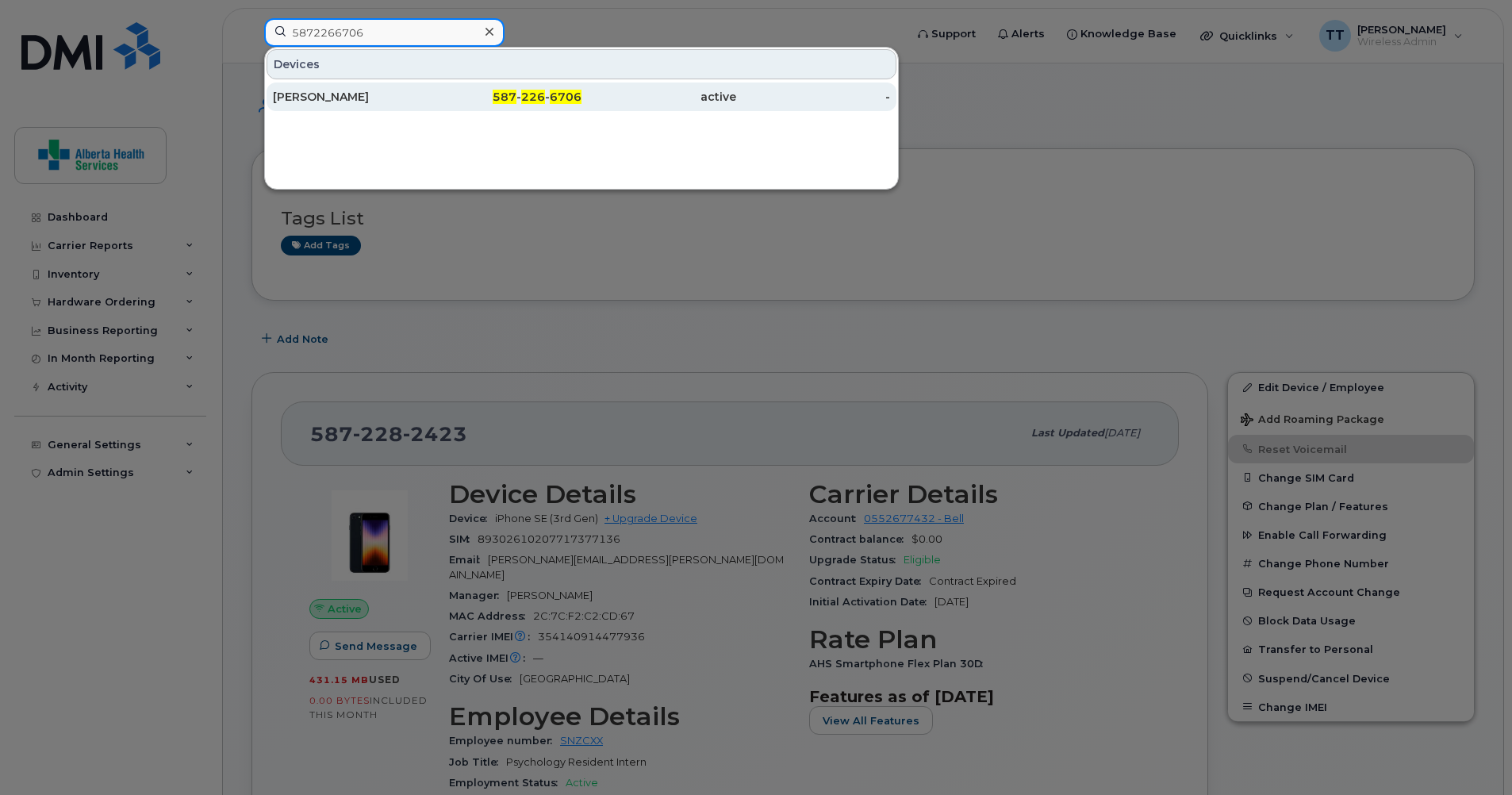
type input "5872266706"
click at [278, 96] on div "[PERSON_NAME]" at bounding box center [350, 96] width 155 height 16
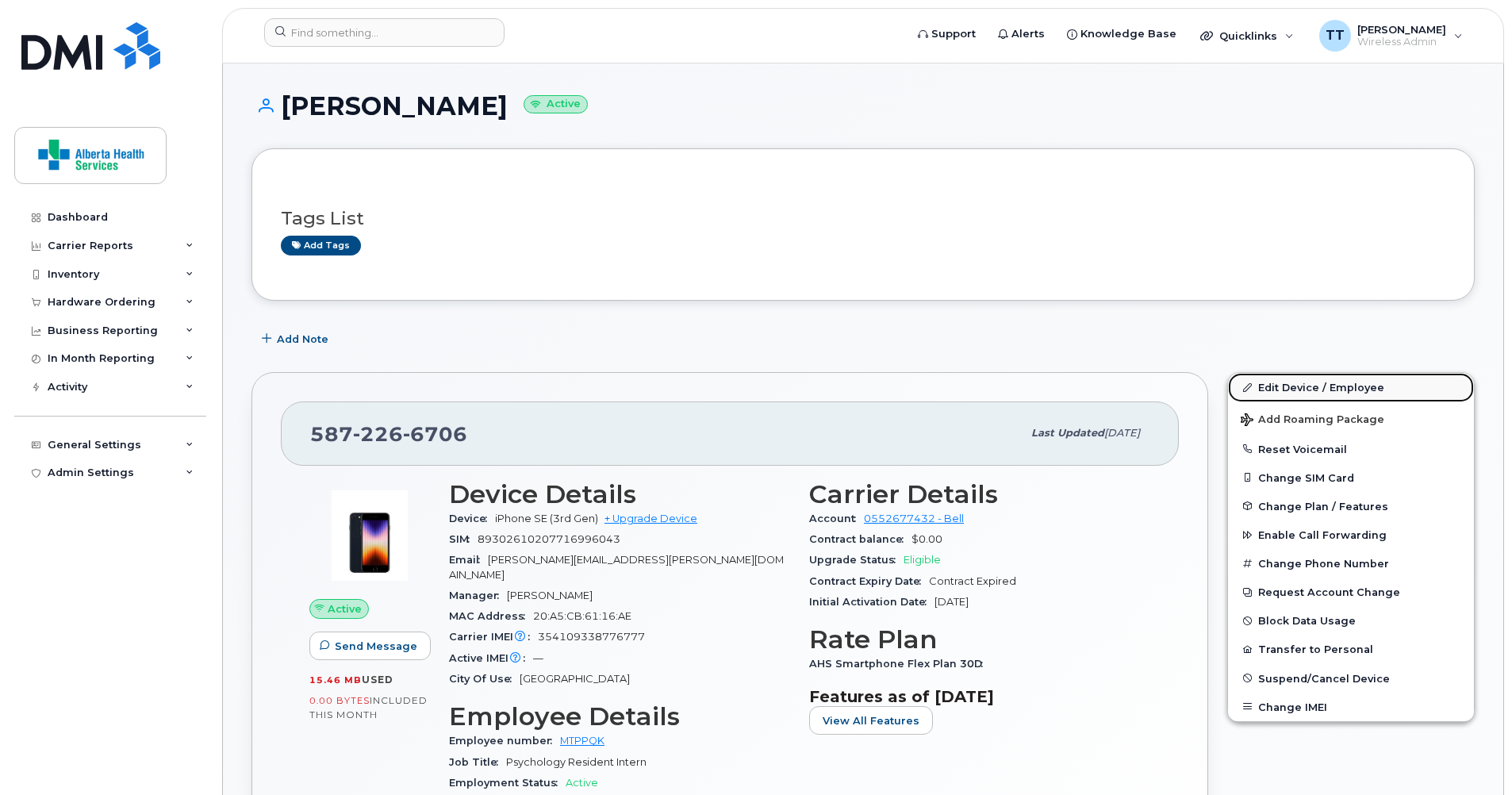
click at [1313, 389] on link "Edit Device / Employee" at bounding box center [1351, 387] width 246 height 28
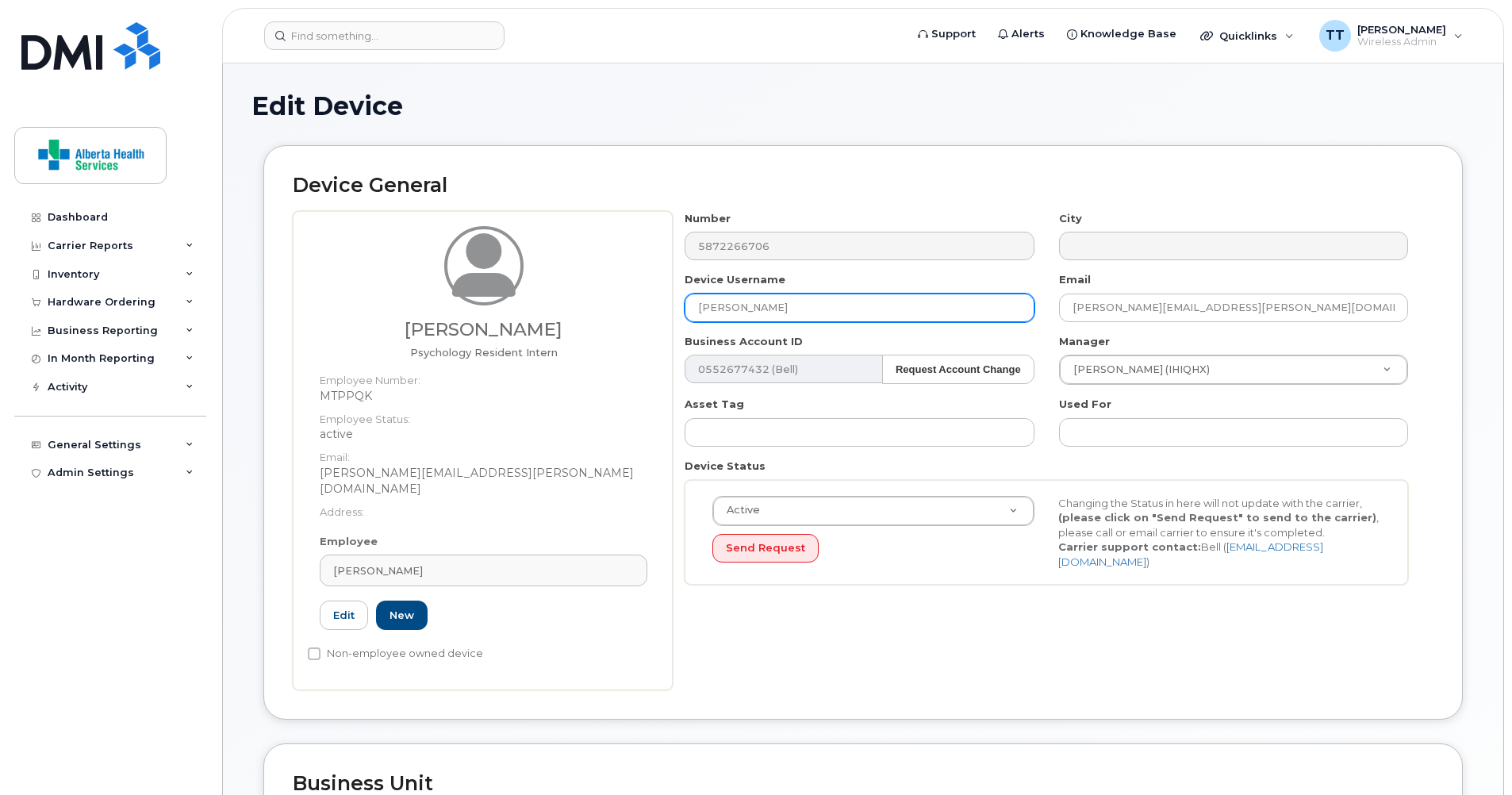
click at [786, 306] on input "[PERSON_NAME]" at bounding box center [858, 307] width 349 height 28
drag, startPoint x: 792, startPoint y: 307, endPoint x: 672, endPoint y: 304, distance: 120.0
click at [672, 304] on div "Device Username [PERSON_NAME]" at bounding box center [859, 297] width 374 height 50
drag, startPoint x: 799, startPoint y: 310, endPoint x: 655, endPoint y: 294, distance: 144.9
click at [655, 293] on div "[PERSON_NAME] Psychology Resident [DEMOGRAPHIC_DATA] Employee Number: MTPPQK Em…" at bounding box center [863, 450] width 1141 height 480
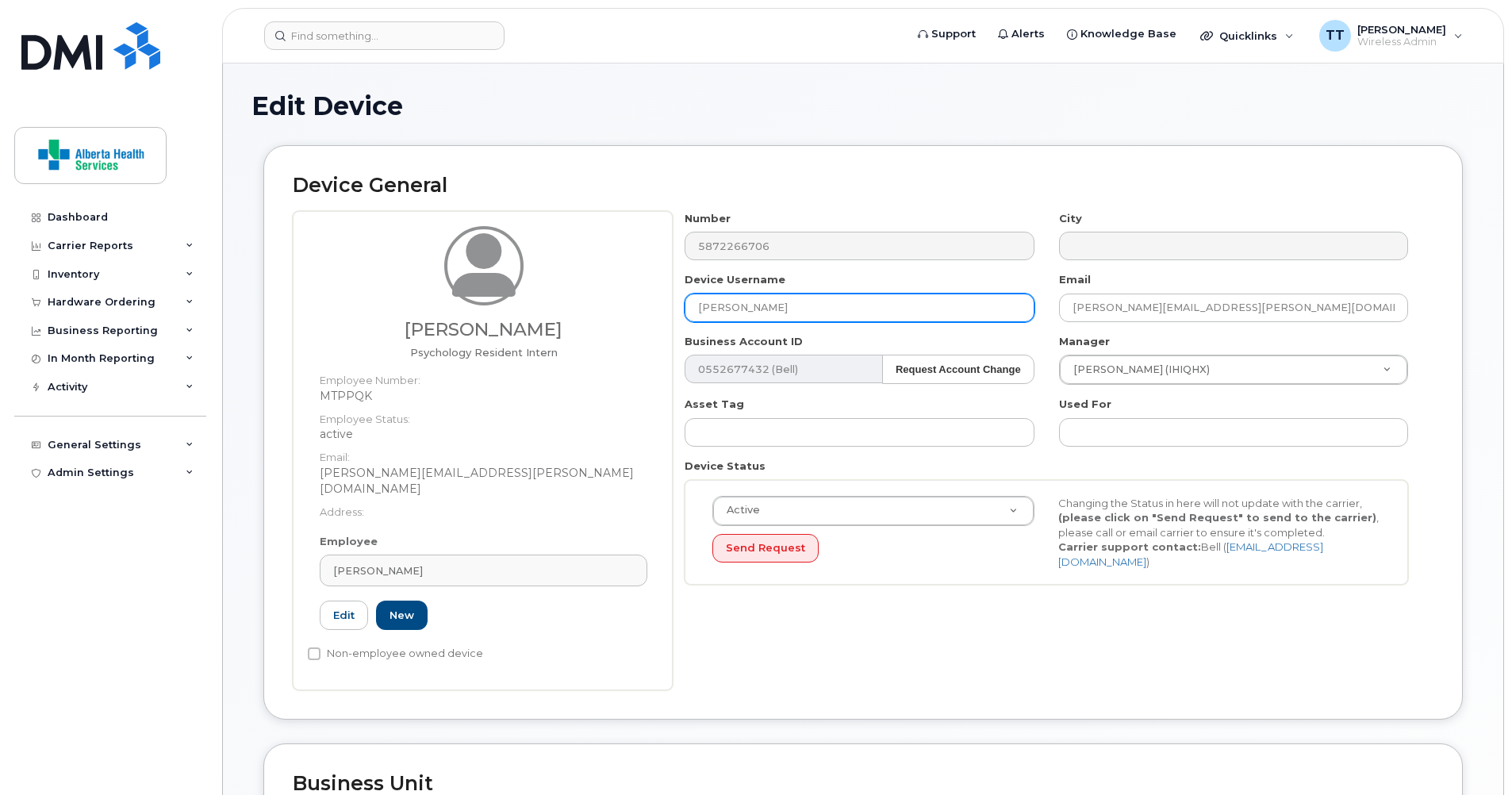
type input "[PERSON_NAME]"
drag, startPoint x: 1308, startPoint y: 301, endPoint x: 1001, endPoint y: 313, distance: 307.2
click at [1001, 313] on div "Number 5872266706 City Device Username Shayna Pierce Email Michelle.Paluszek@al…" at bounding box center [1046, 404] width 748 height 387
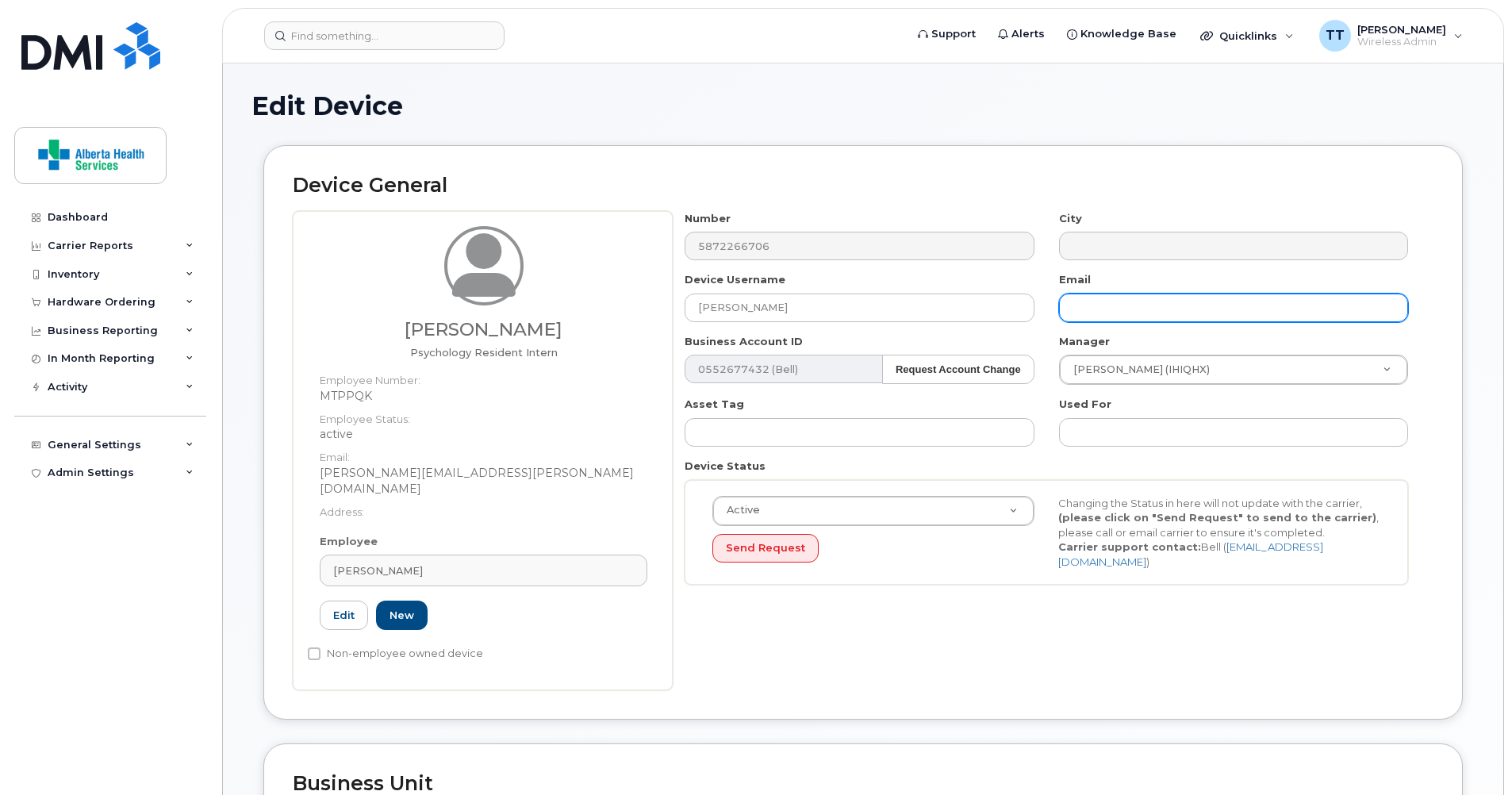
paste input "[PERSON_NAME][EMAIL_ADDRESS][PERSON_NAME][DOMAIN_NAME]"
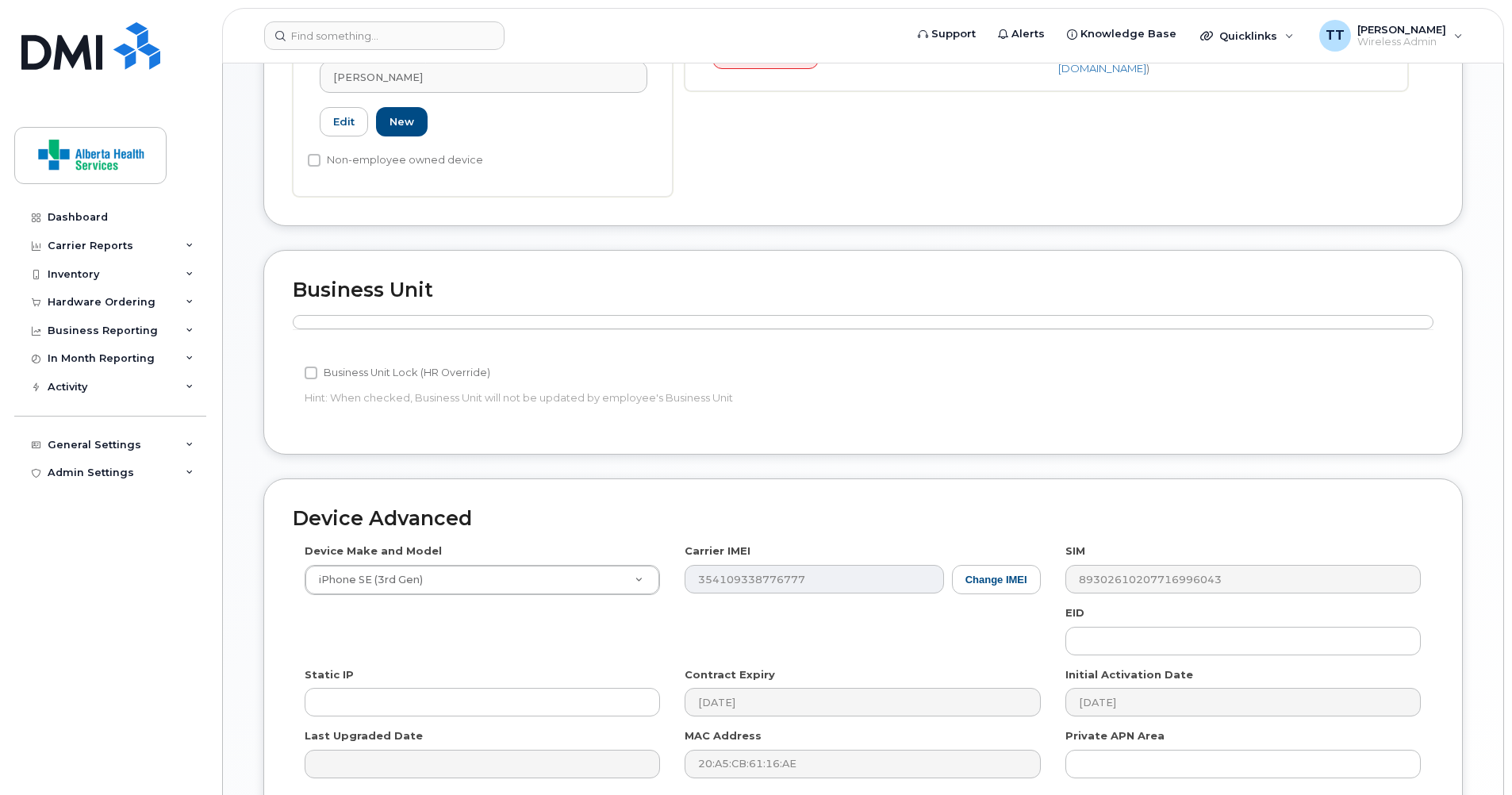
scroll to position [635, 0]
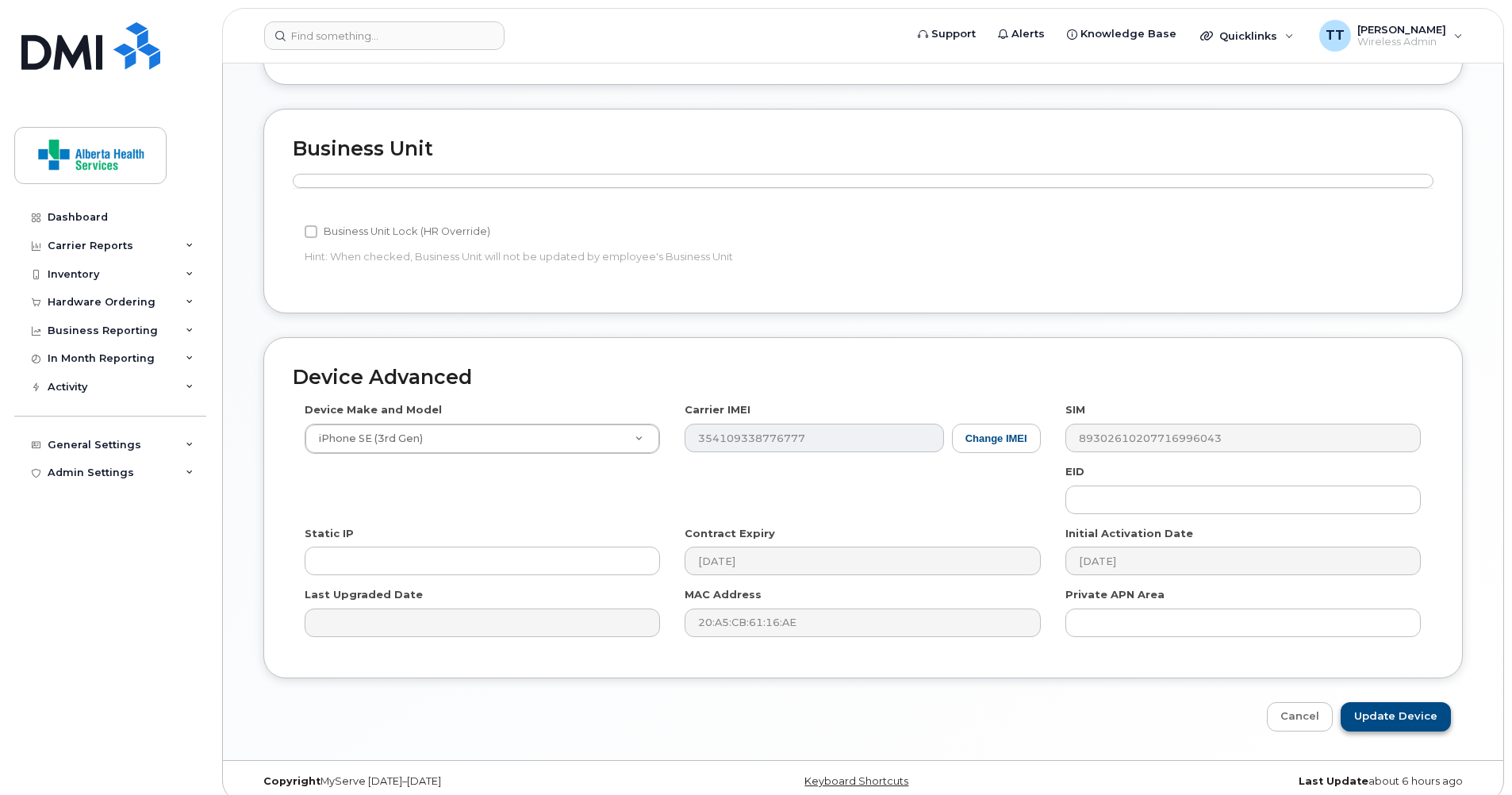
type input "[PERSON_NAME][EMAIL_ADDRESS][PERSON_NAME][DOMAIN_NAME]"
click at [1379, 702] on input "Update Device" at bounding box center [1396, 717] width 110 height 29
type input "Saving..."
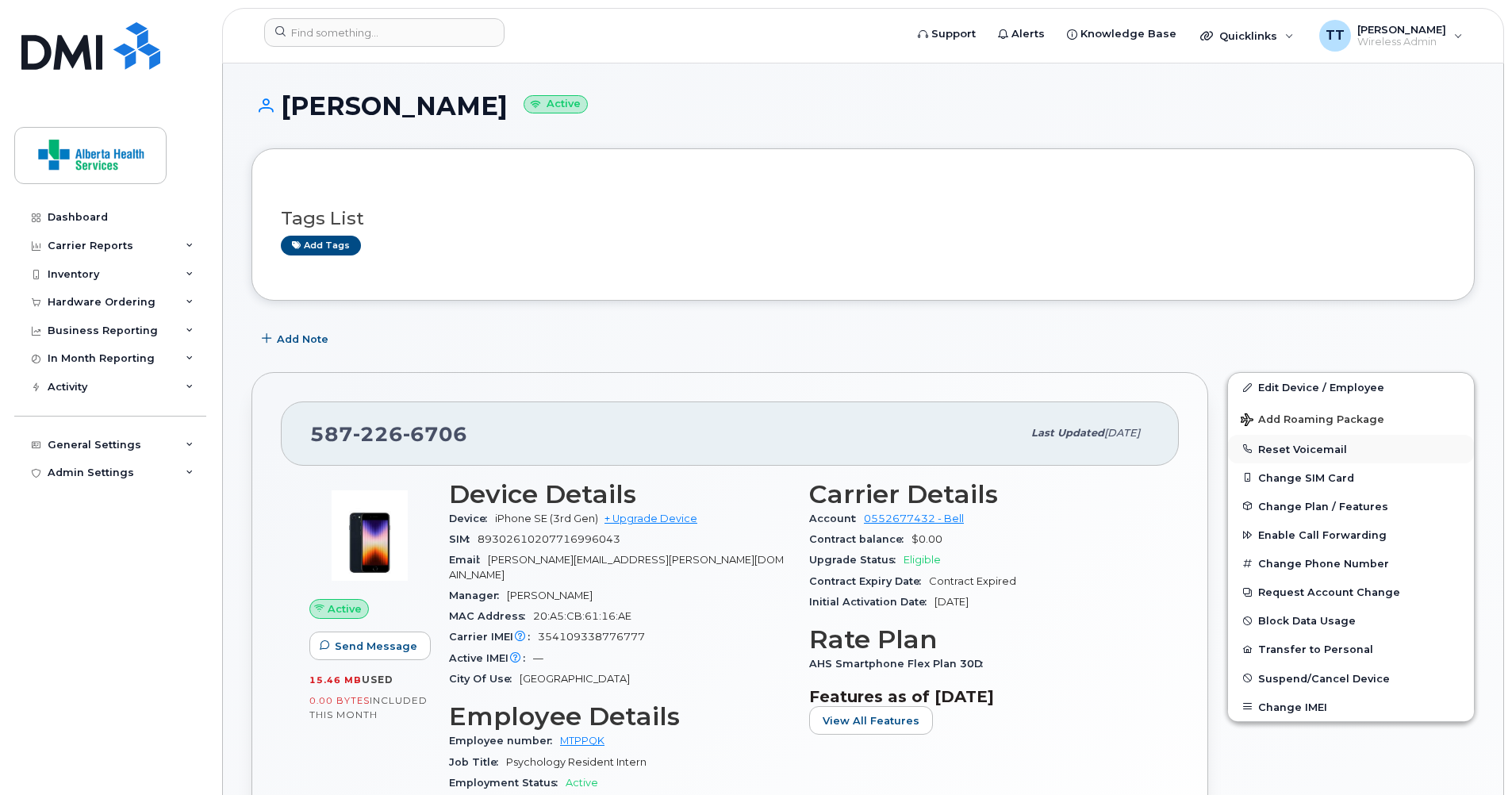
click at [1330, 454] on button "Reset Voicemail" at bounding box center [1351, 449] width 246 height 28
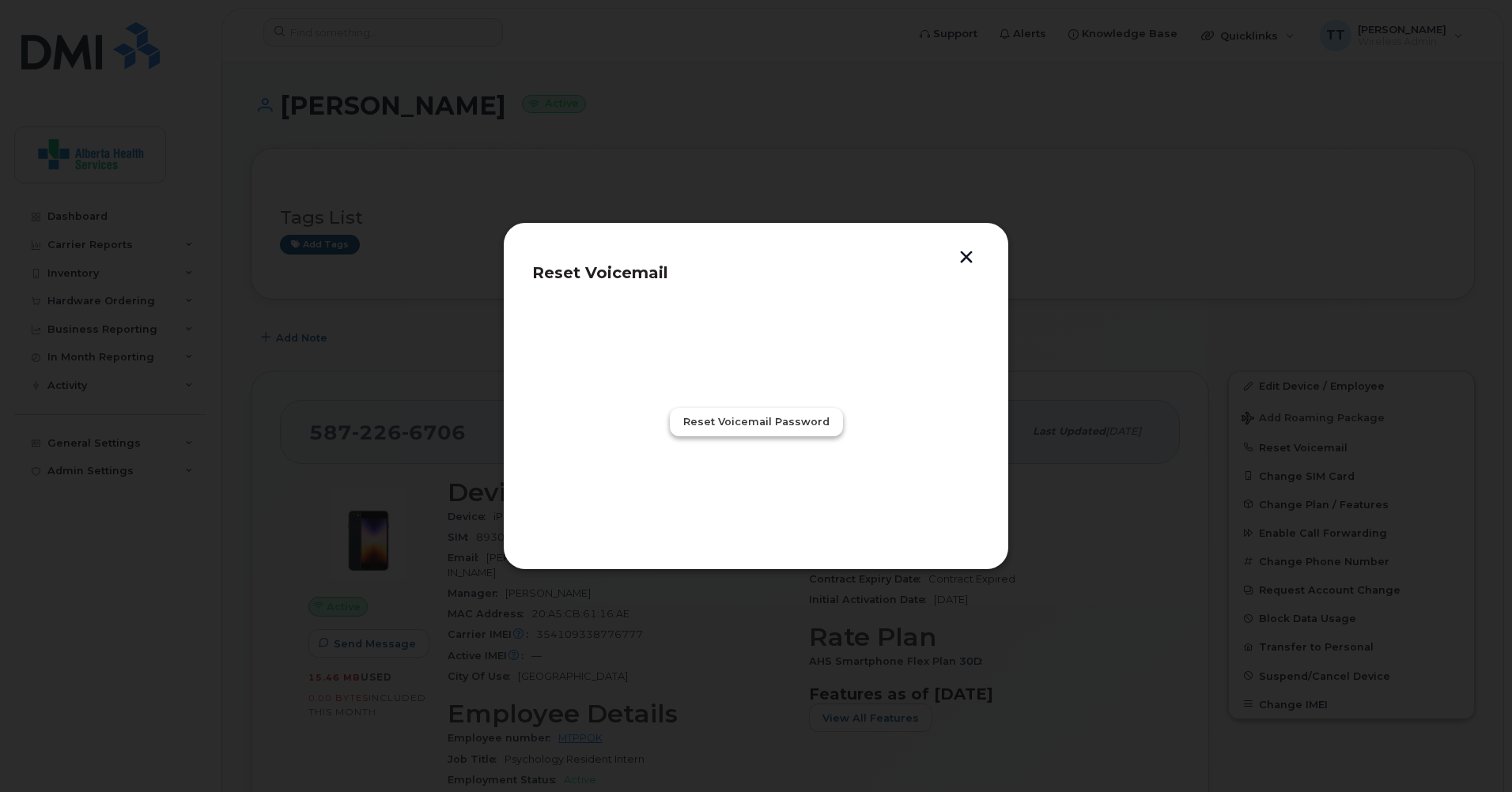
click at [768, 418] on span "Reset Voicemail Password" at bounding box center [756, 422] width 146 height 15
click at [761, 499] on span "Close" at bounding box center [755, 492] width 32 height 15
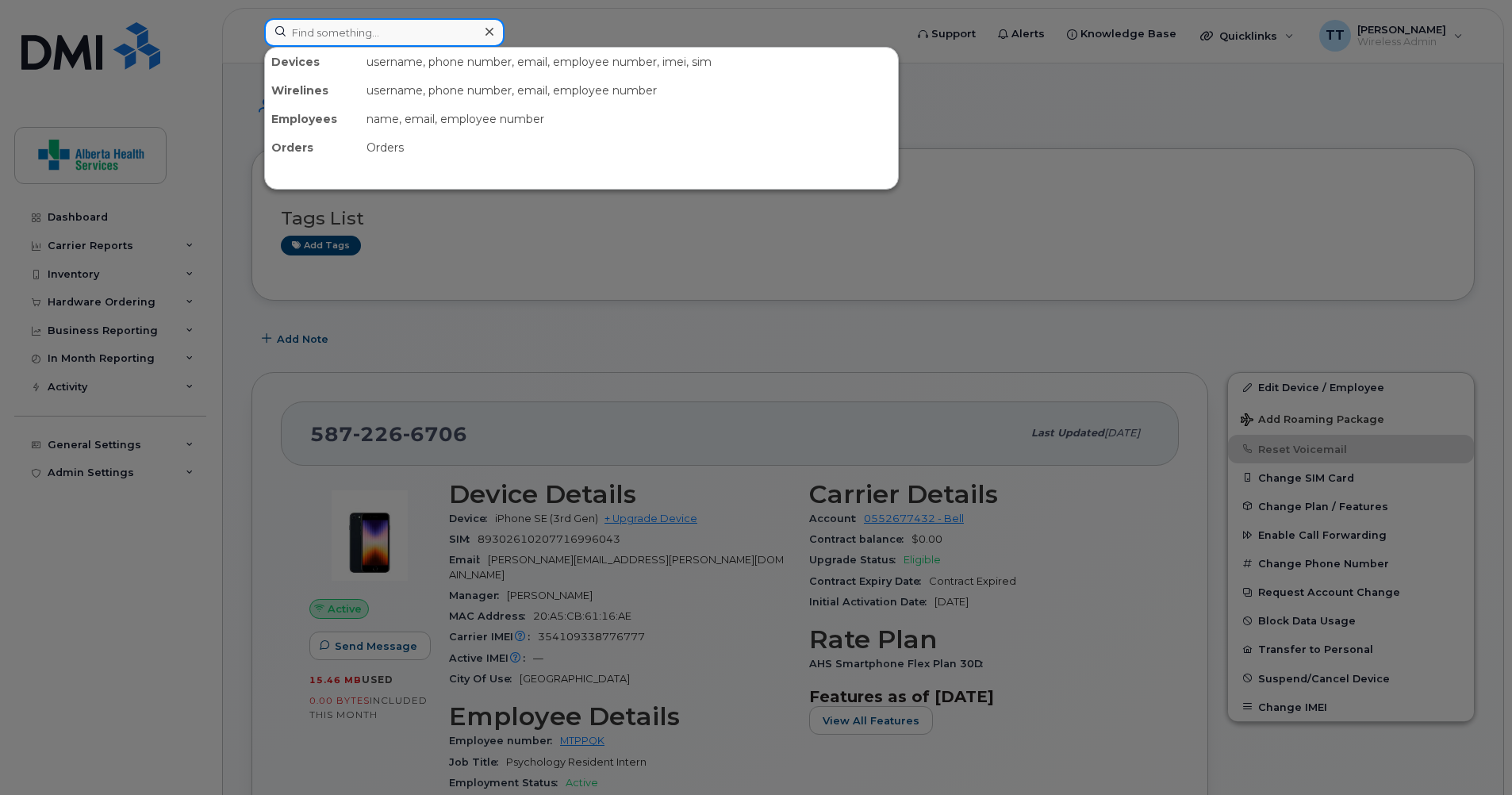
click at [321, 26] on input at bounding box center [384, 32] width 240 height 28
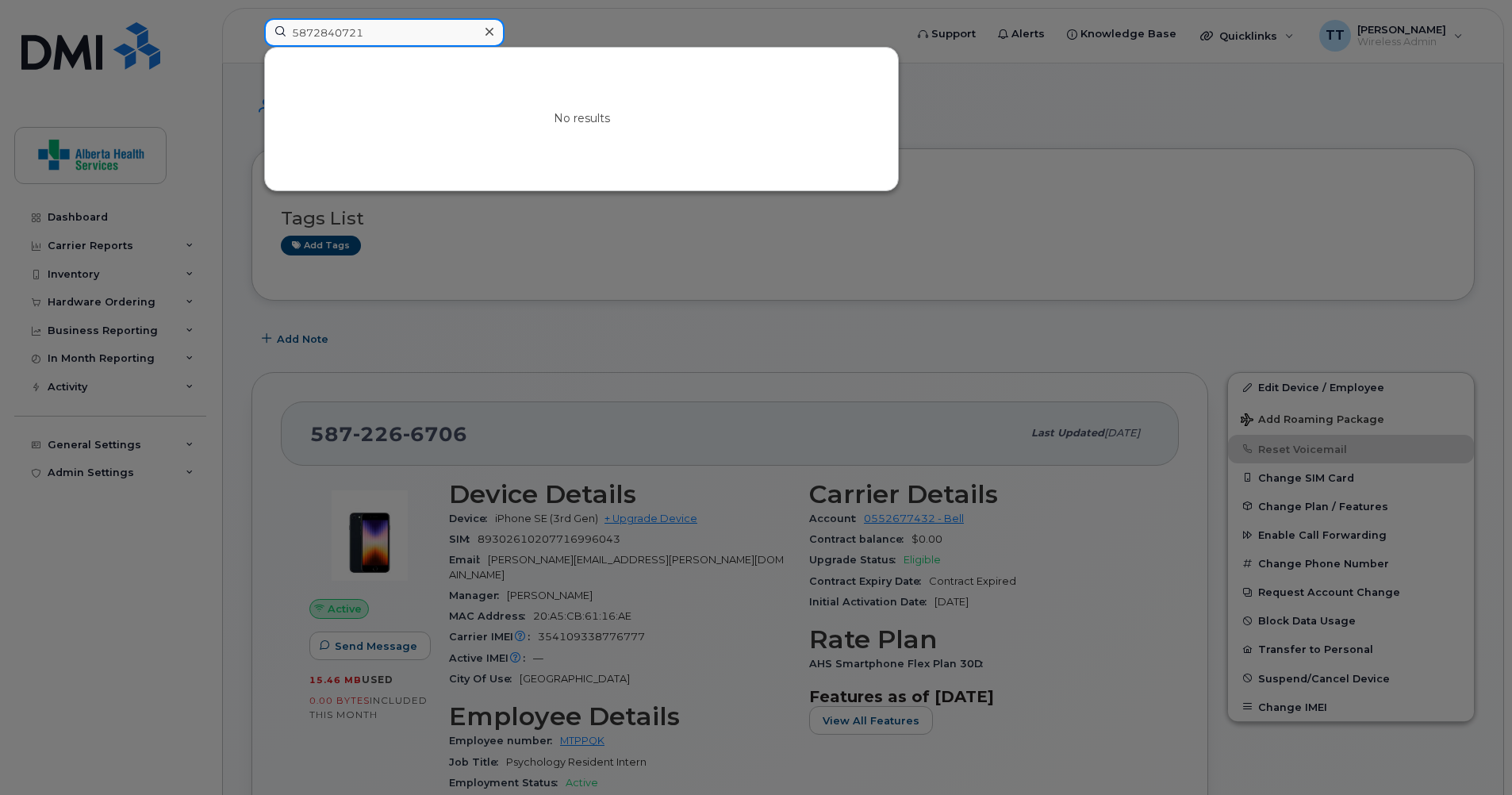
click at [383, 40] on input "5872840721" at bounding box center [384, 32] width 240 height 28
drag, startPoint x: 378, startPoint y: 36, endPoint x: 227, endPoint y: 27, distance: 151.3
click at [251, 27] on div "5872840721 No results" at bounding box center [579, 35] width 655 height 35
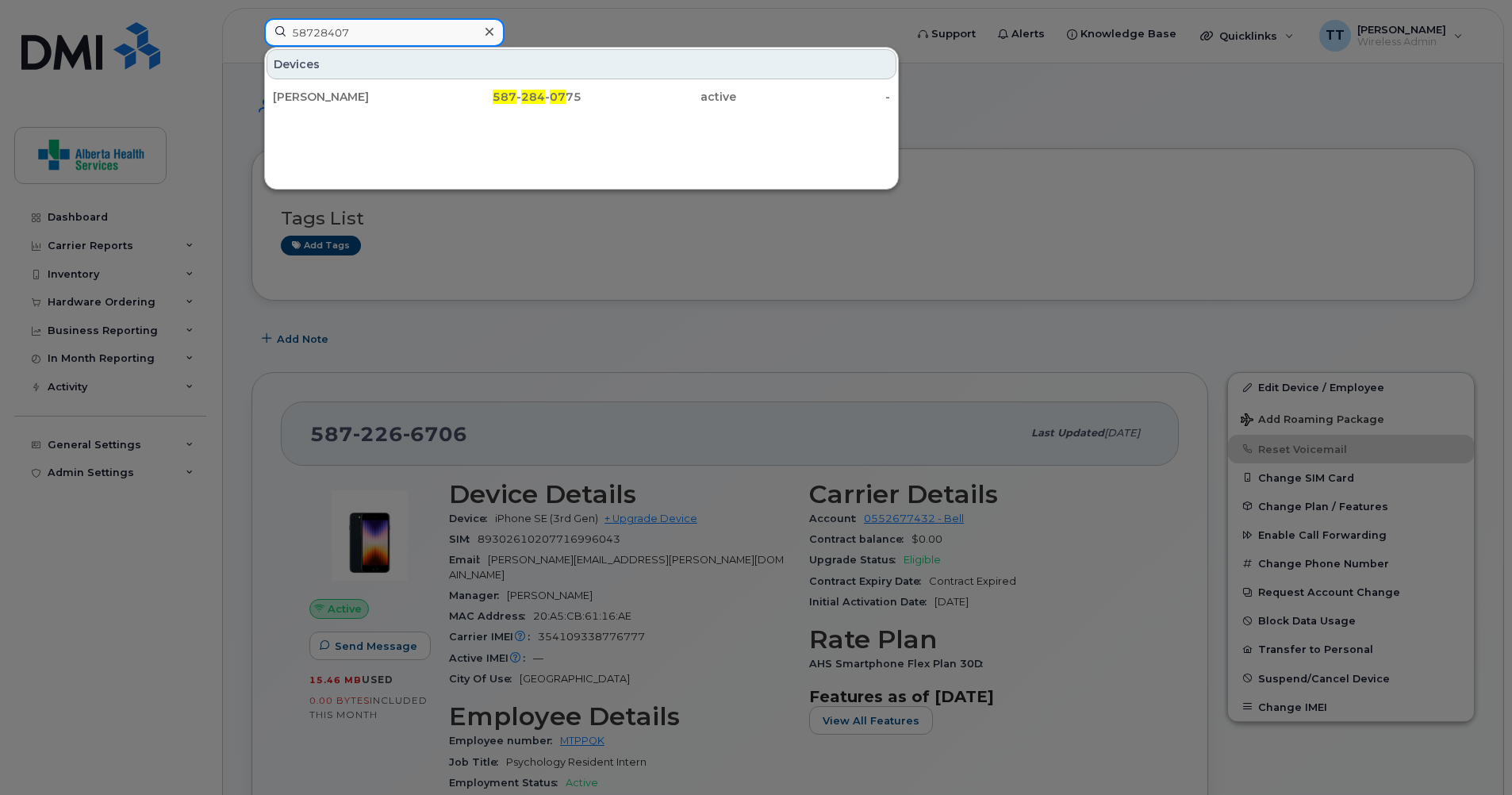
type input "58728407"
click at [490, 34] on icon at bounding box center [489, 31] width 8 height 8
